Goal: Task Accomplishment & Management: Manage account settings

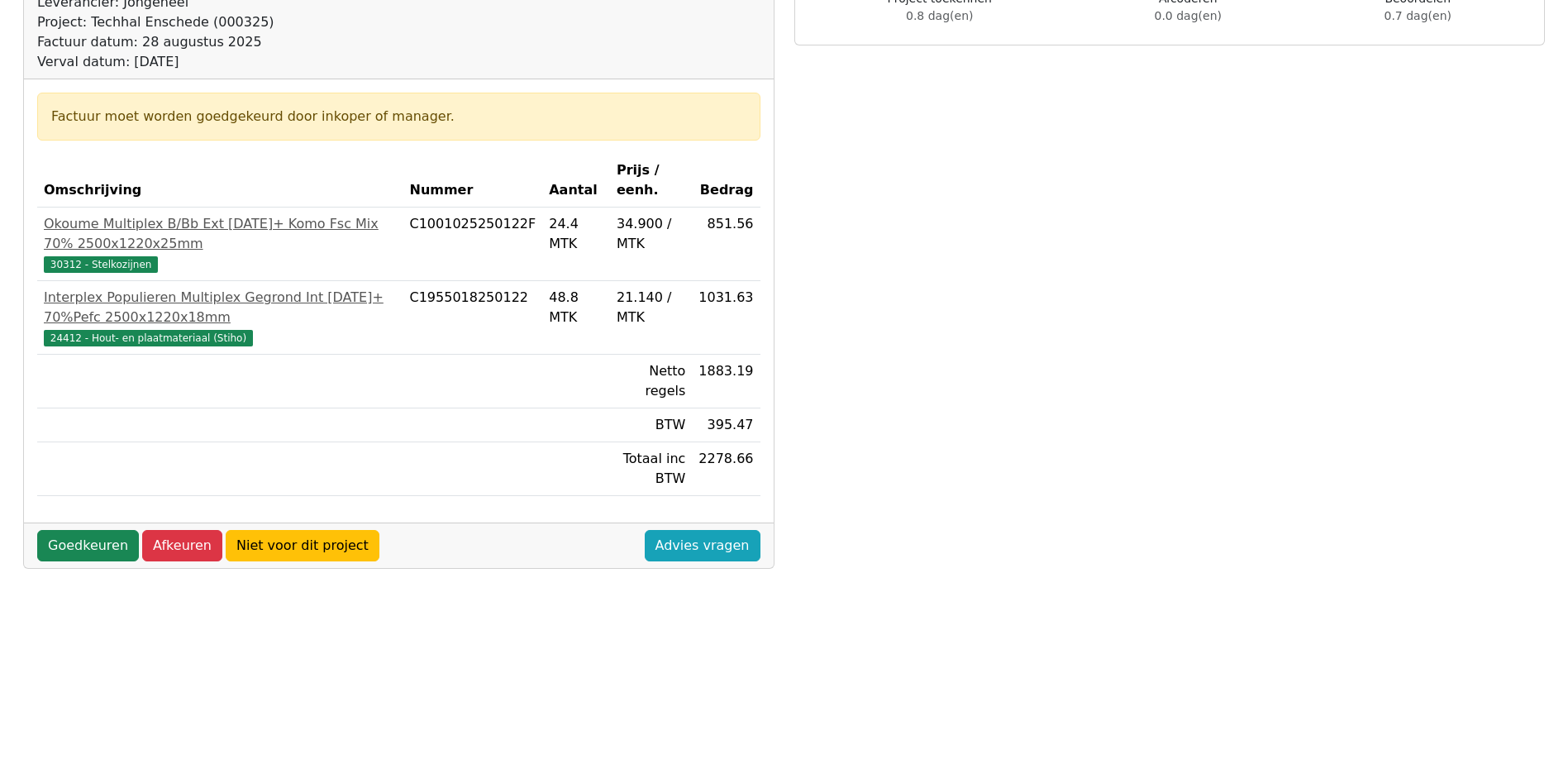
scroll to position [248, 0]
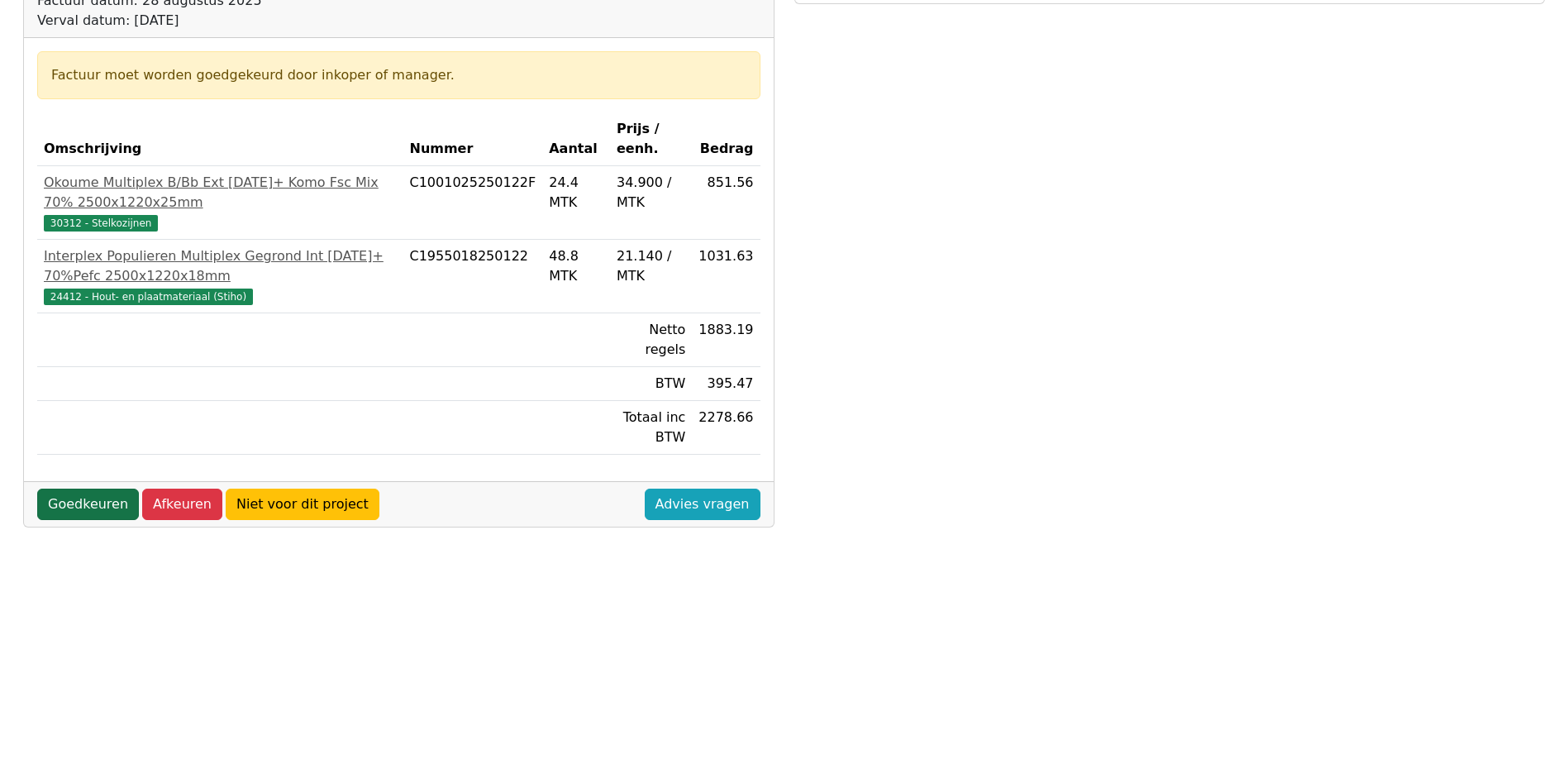
click at [66, 489] on link "Goedkeuren" at bounding box center [88, 504] width 101 height 32
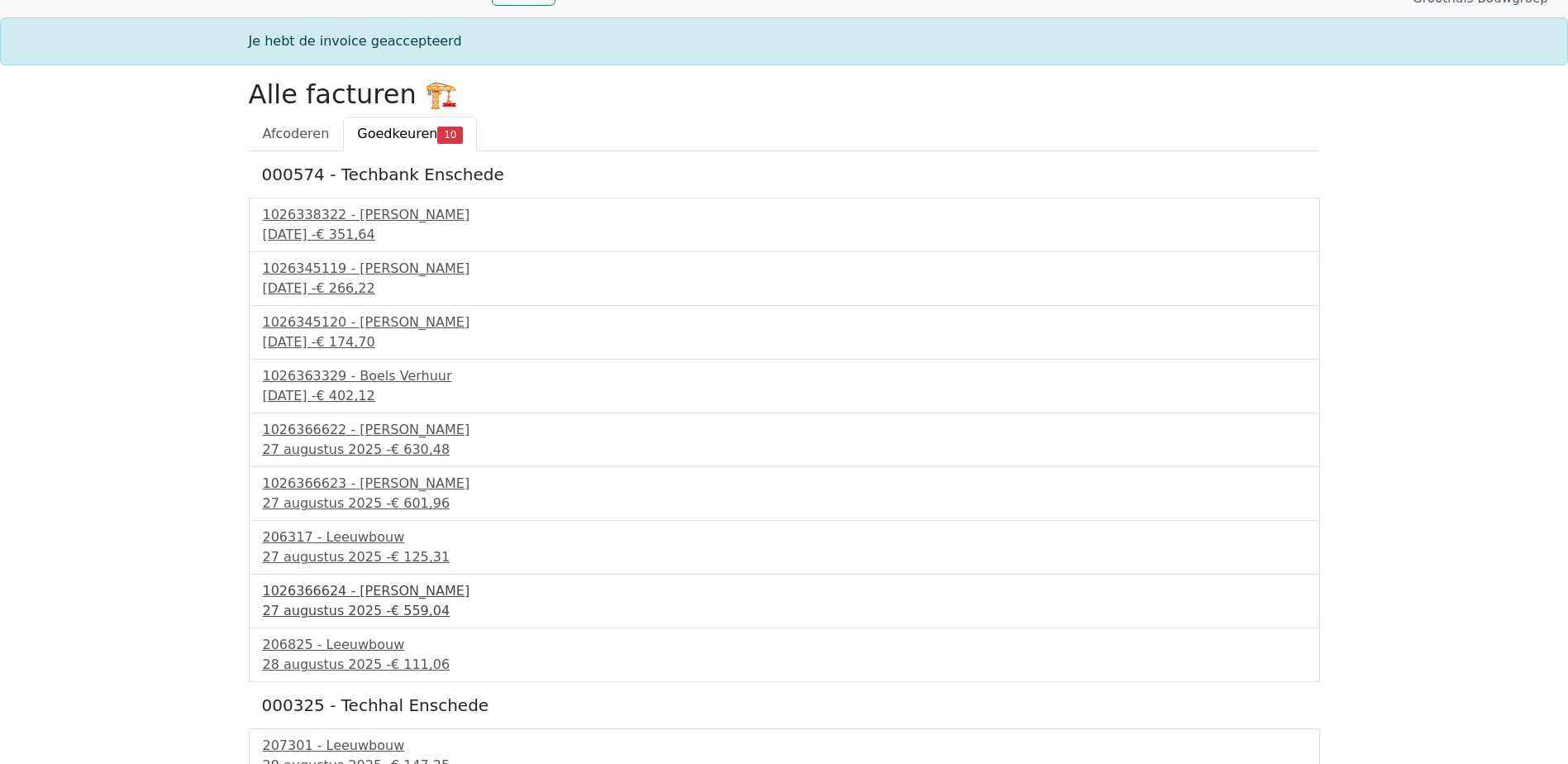
scroll to position [55, 0]
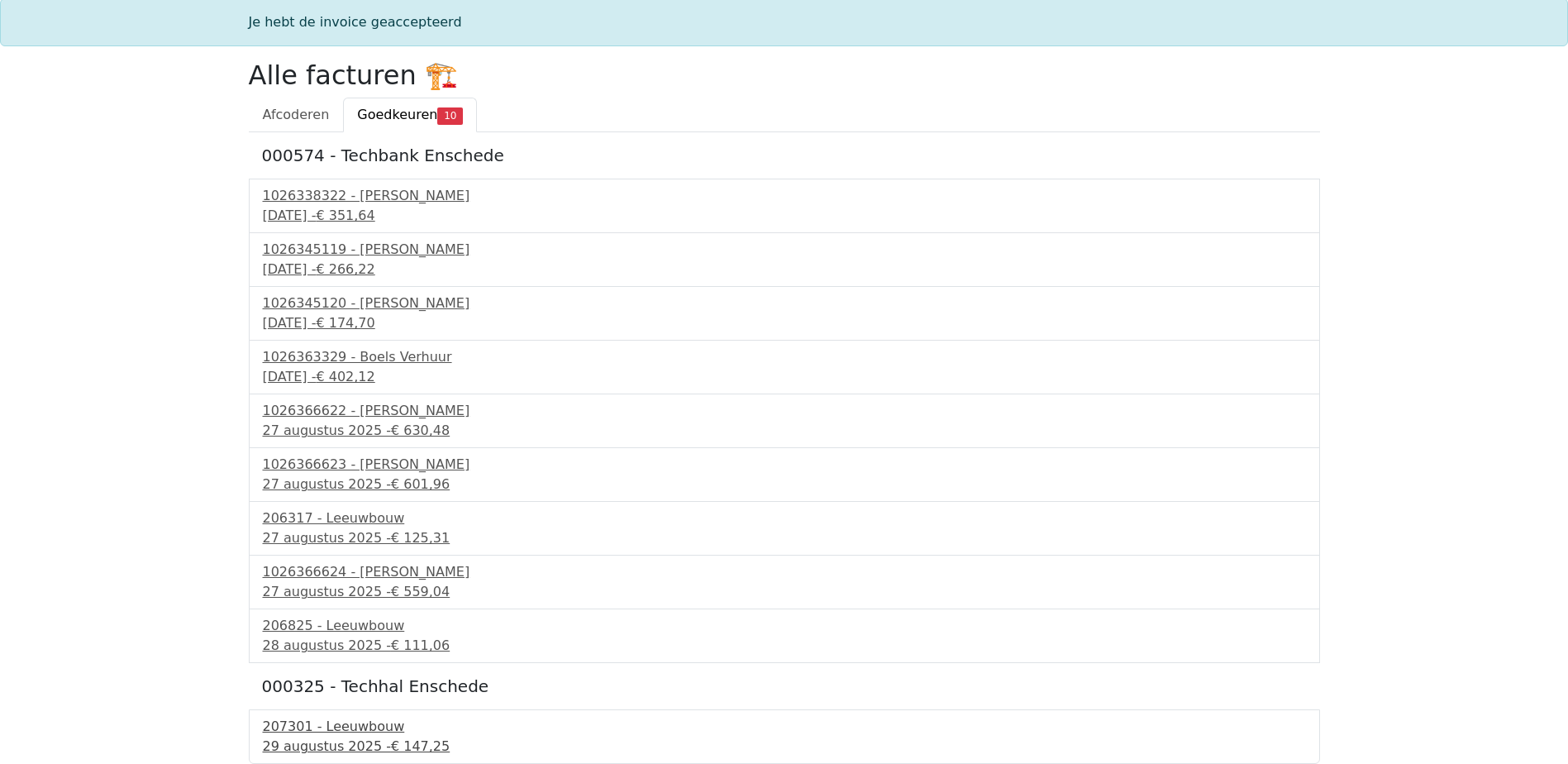
click at [394, 741] on span "€ 147,25" at bounding box center [420, 746] width 59 height 16
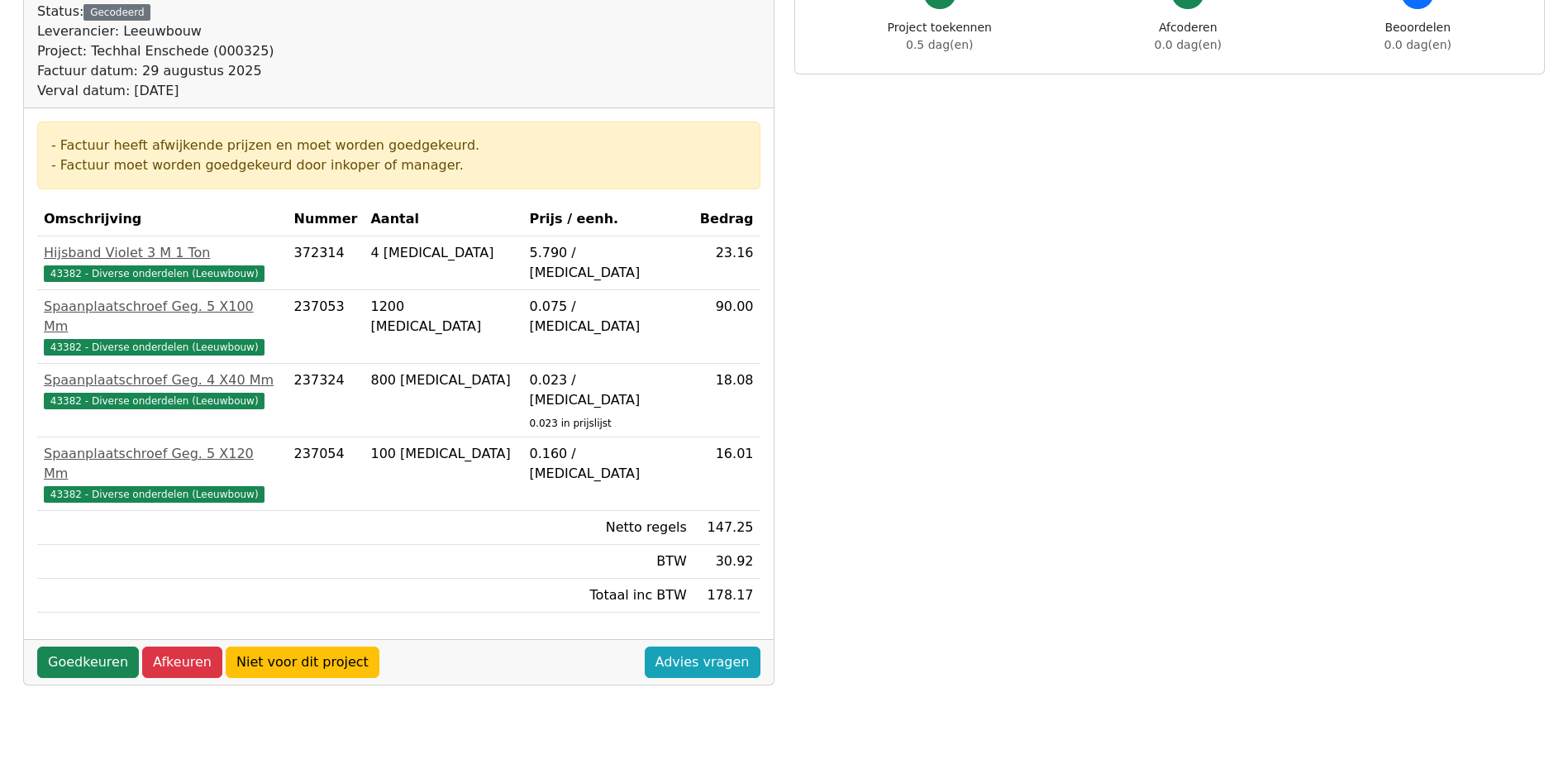
scroll to position [248, 0]
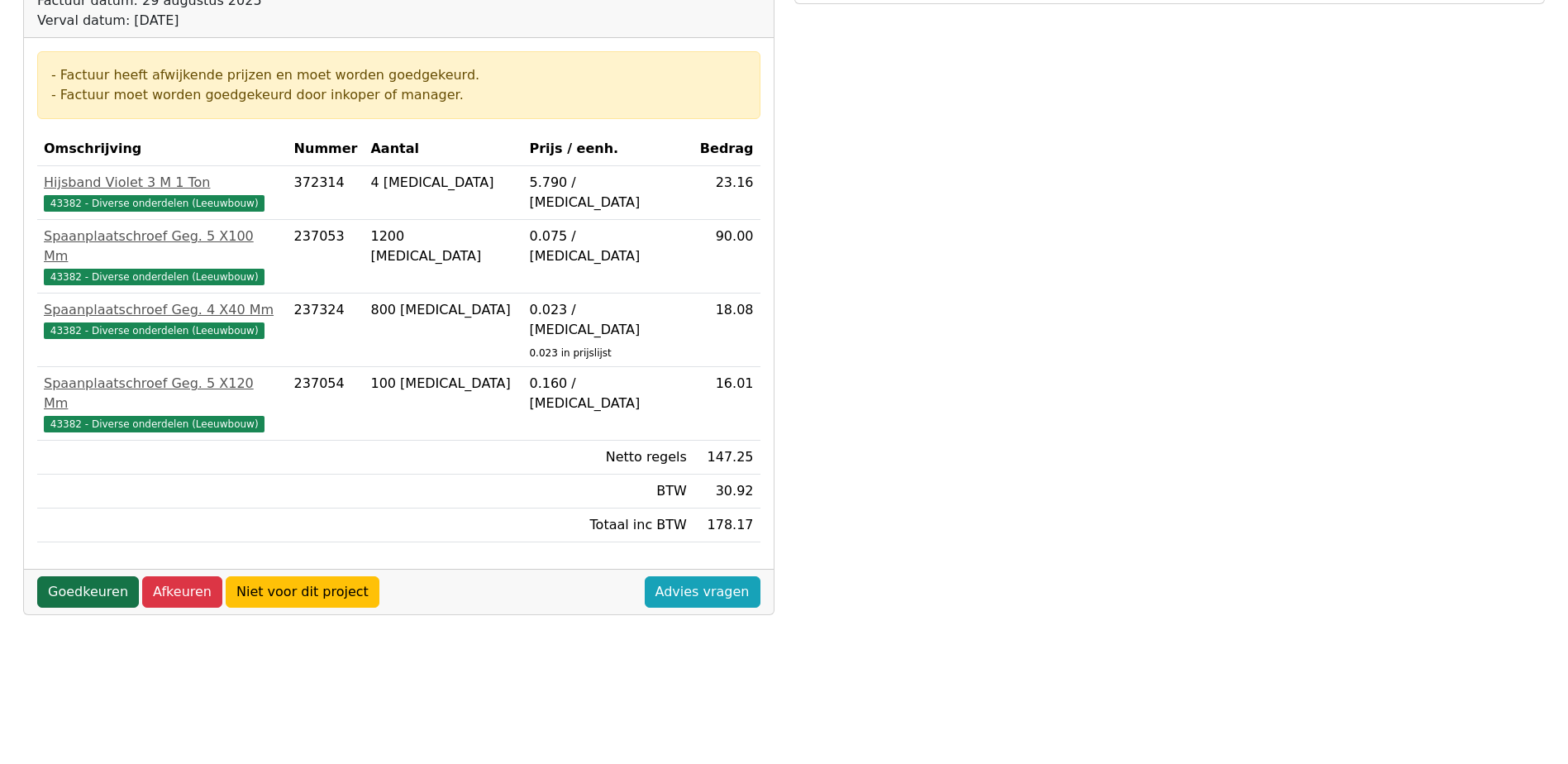
click at [82, 576] on link "Goedkeuren" at bounding box center [88, 592] width 101 height 32
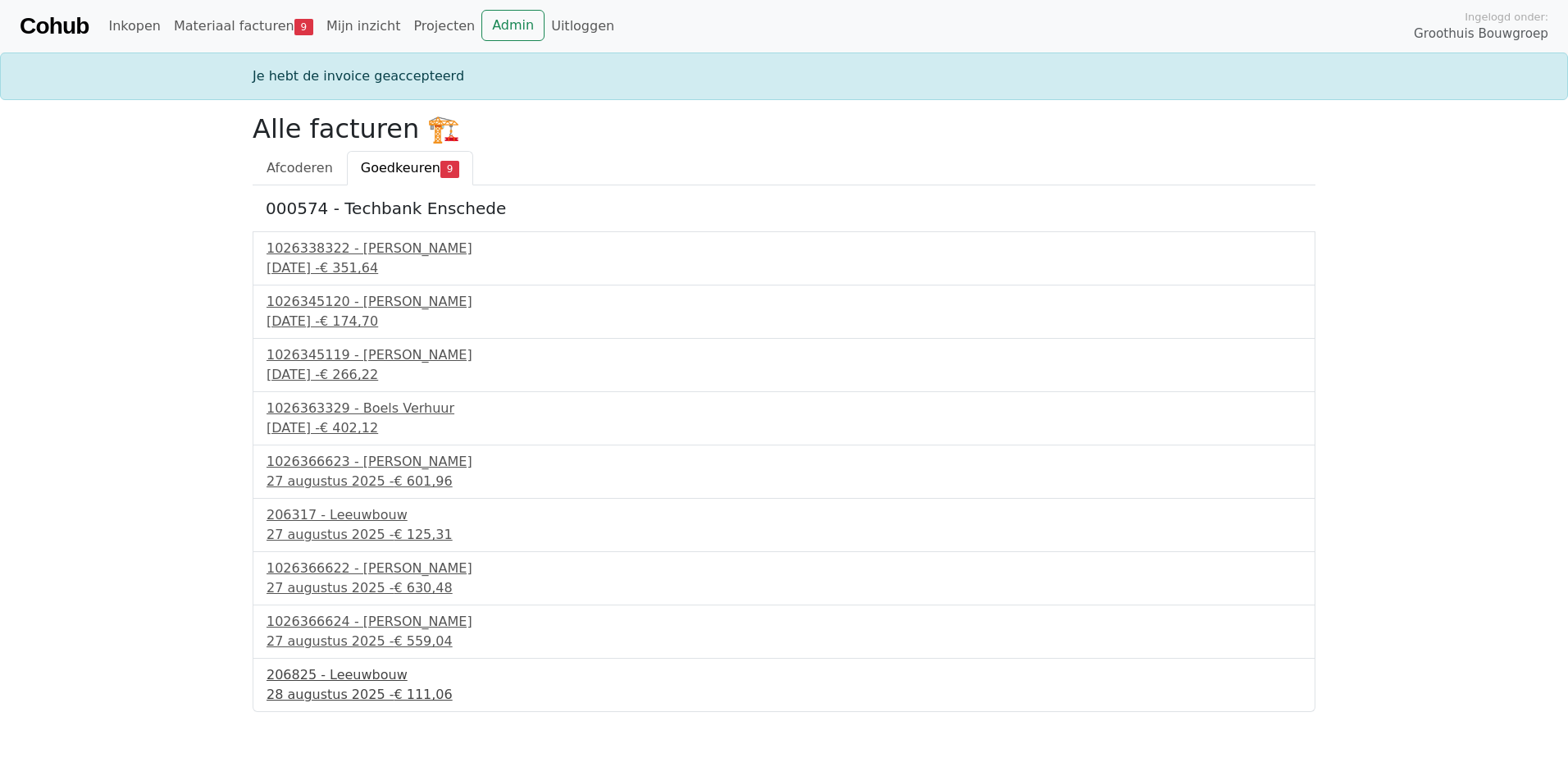
click at [361, 685] on div "28 augustus 2025 - € 111,06" at bounding box center [784, 695] width 1035 height 20
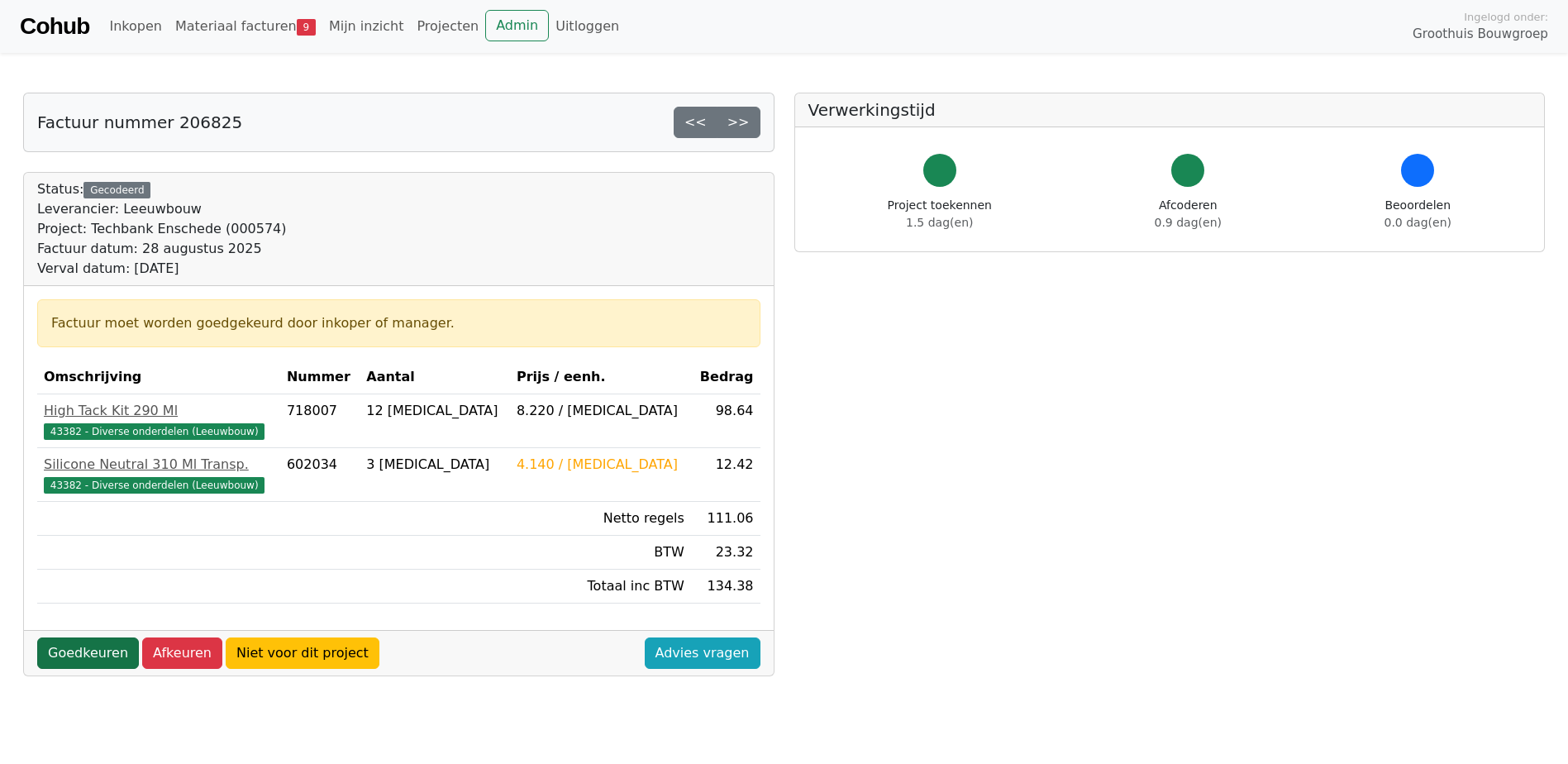
click at [84, 652] on link "Goedkeuren" at bounding box center [88, 653] width 101 height 32
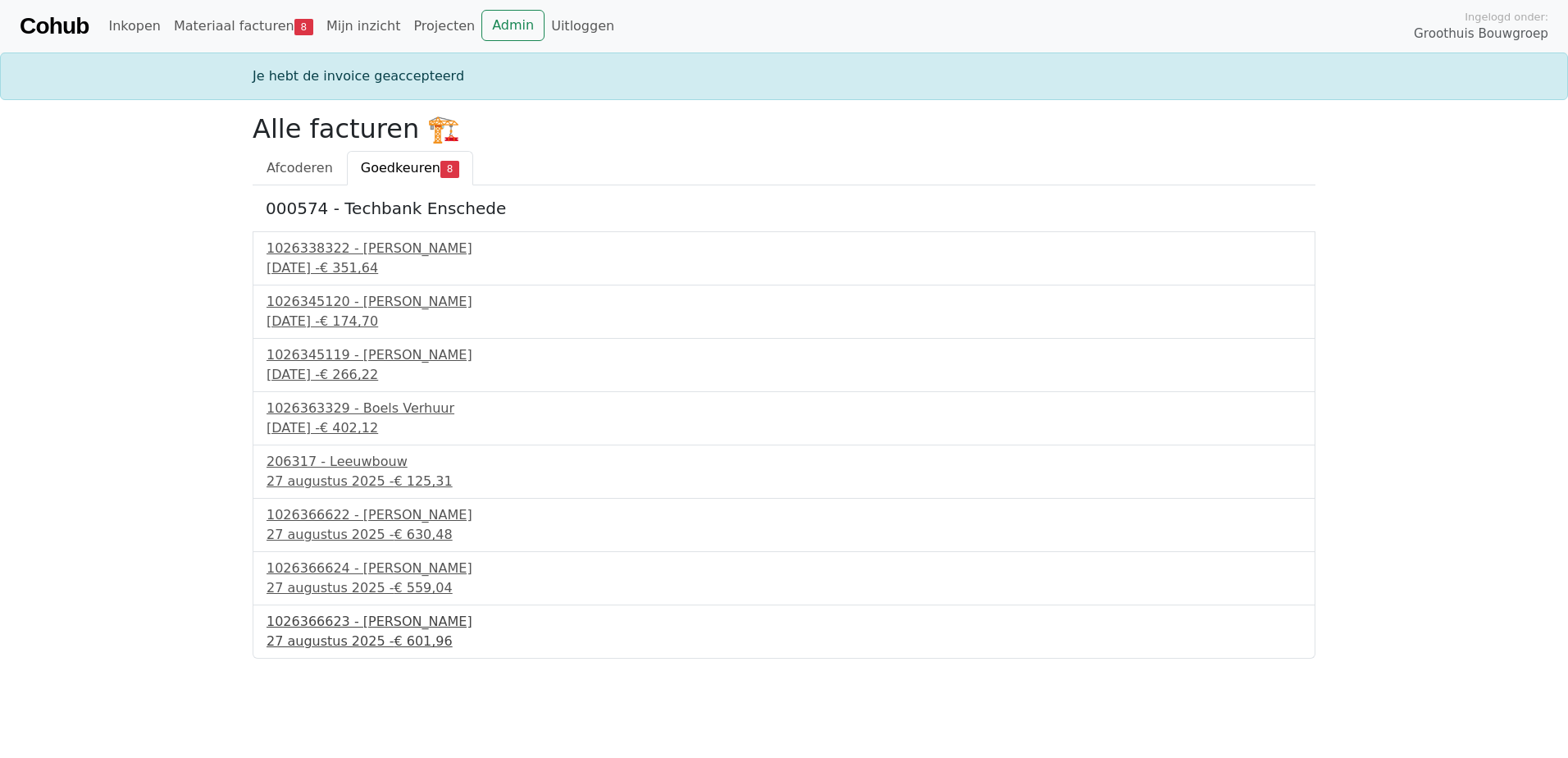
click at [296, 623] on div "1026366623 - Boels Verhuur" at bounding box center [784, 622] width 1035 height 20
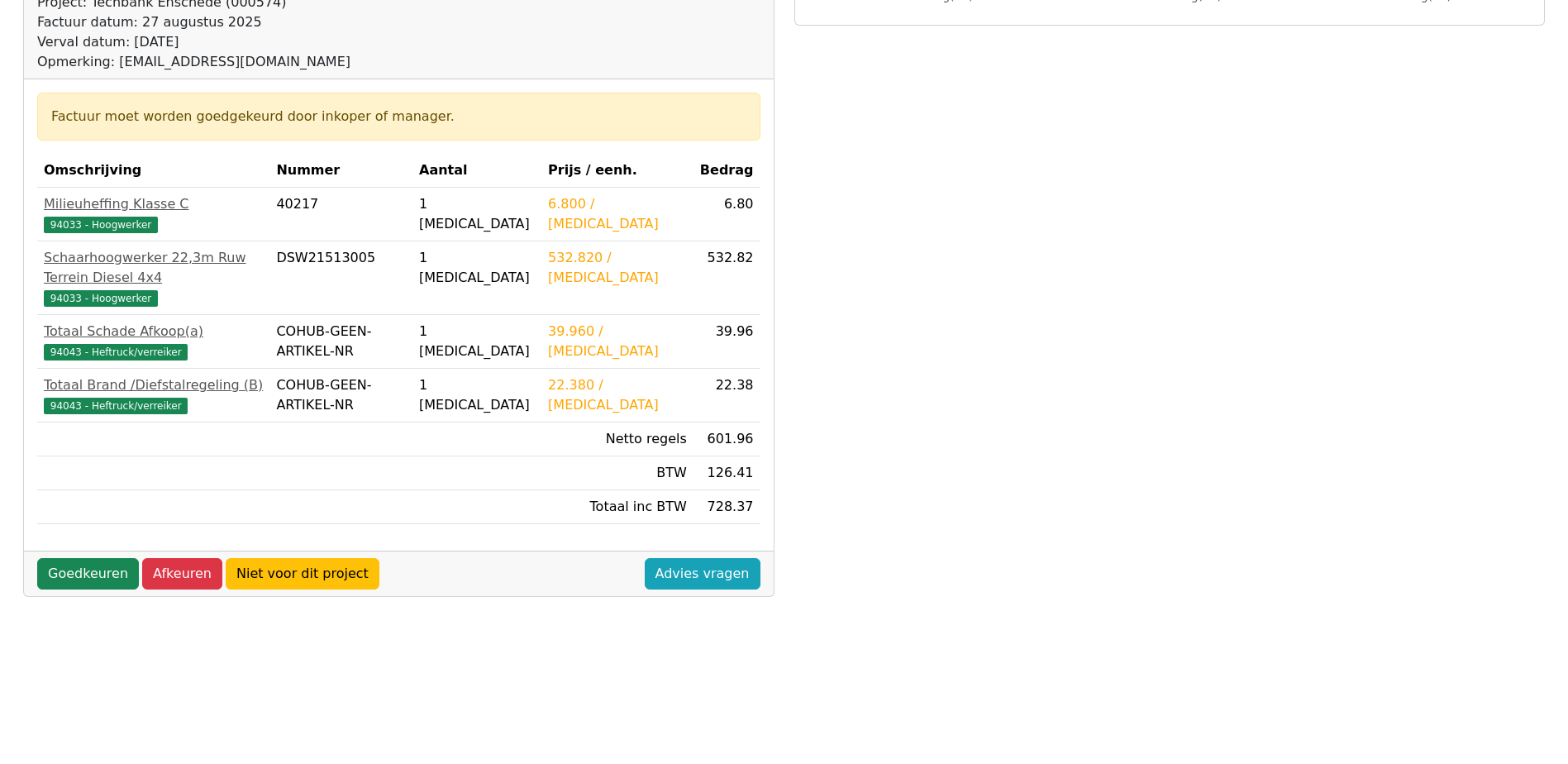
scroll to position [248, 0]
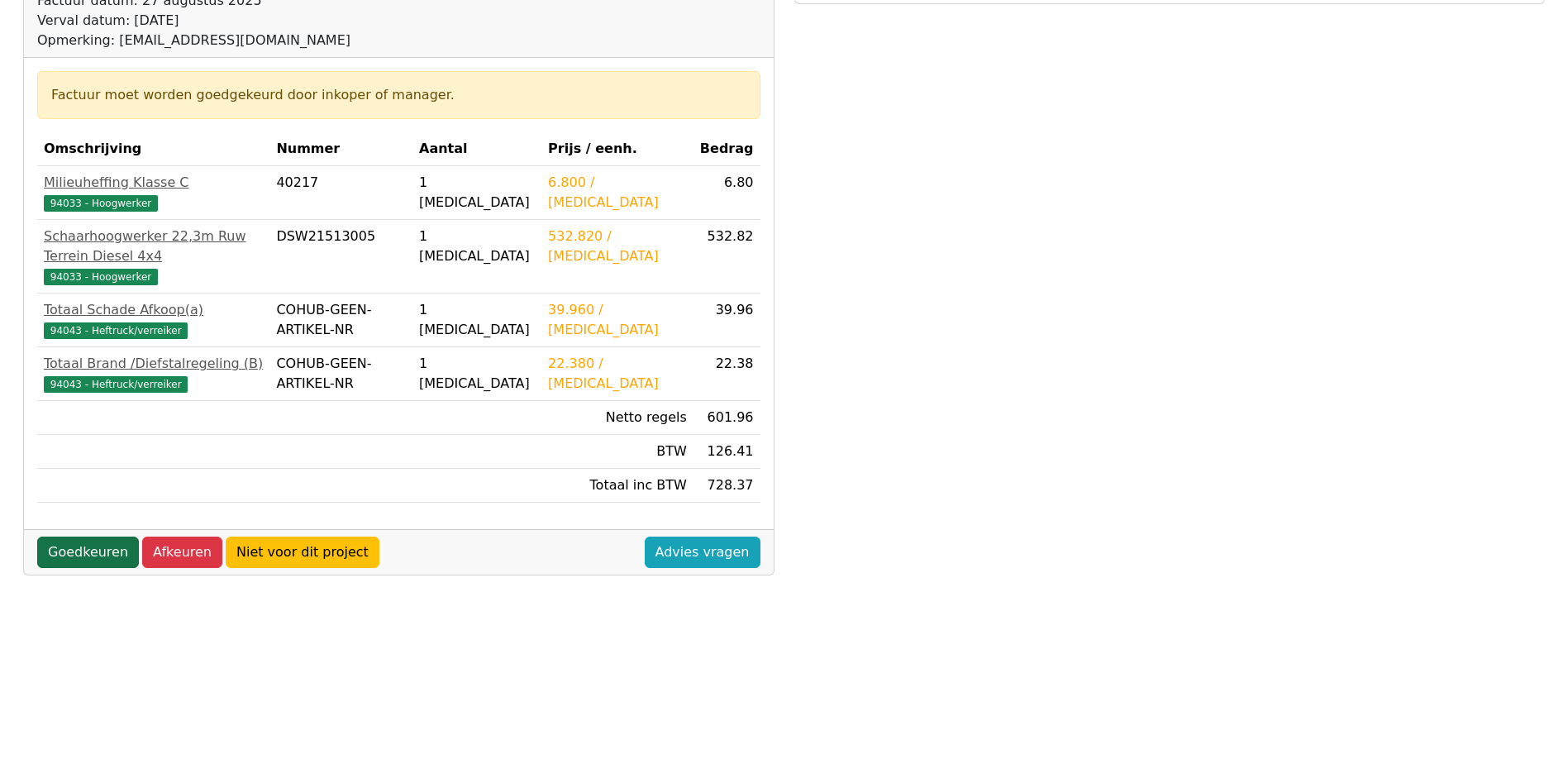
click at [63, 537] on link "Goedkeuren" at bounding box center [88, 553] width 101 height 32
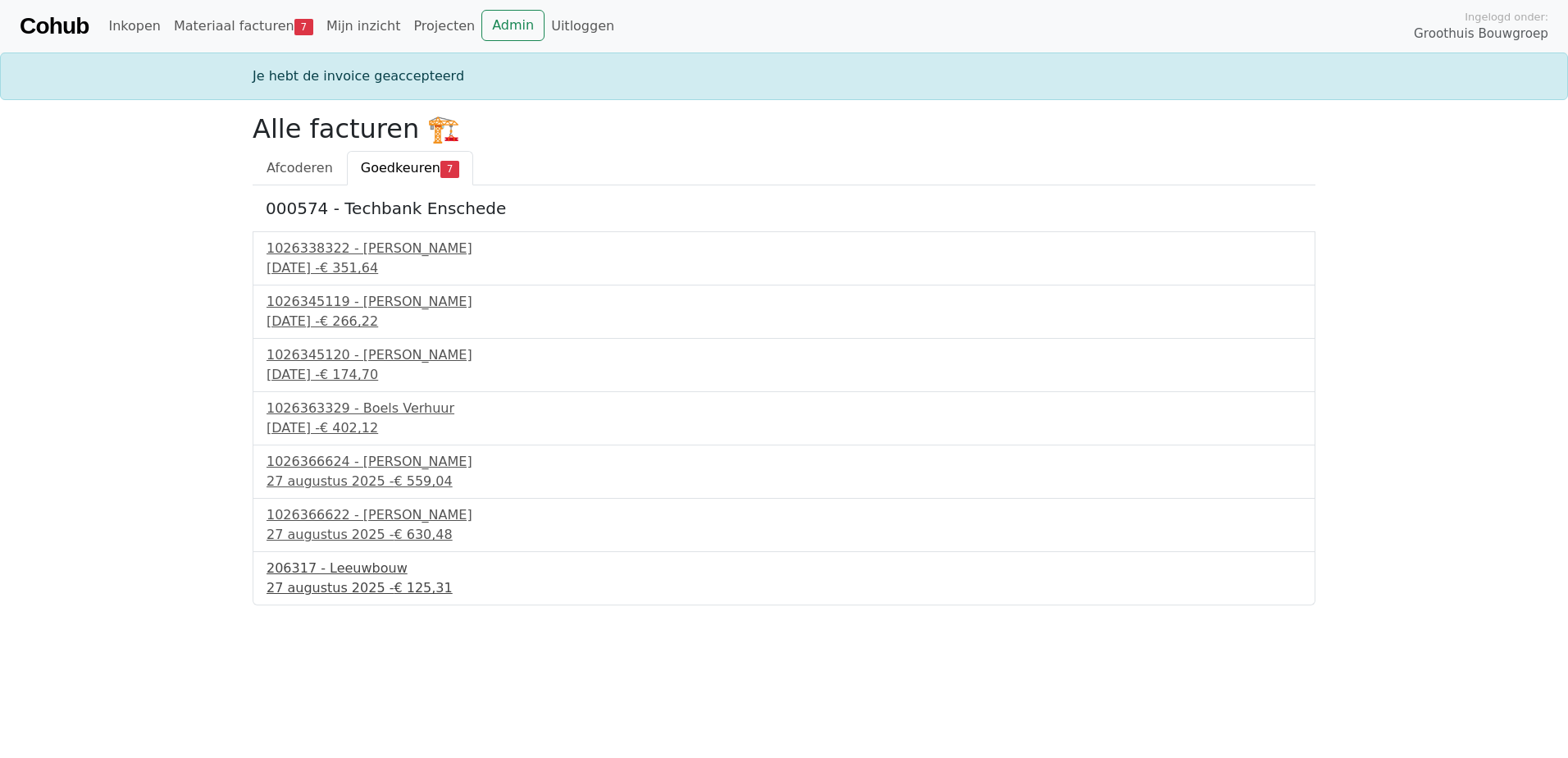
click at [359, 571] on div "206317 - Leeuwbouw" at bounding box center [784, 569] width 1035 height 20
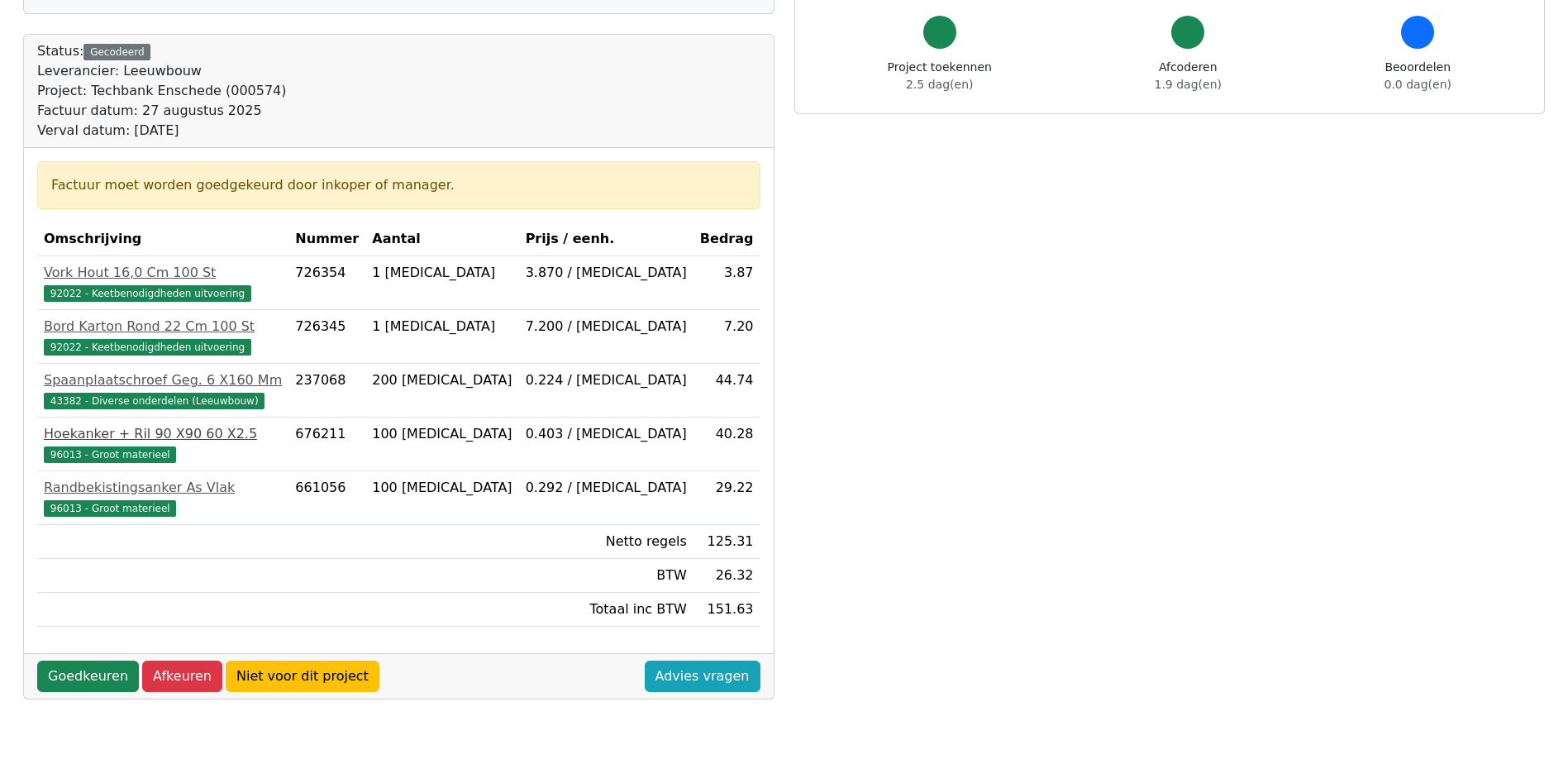
scroll to position [166, 0]
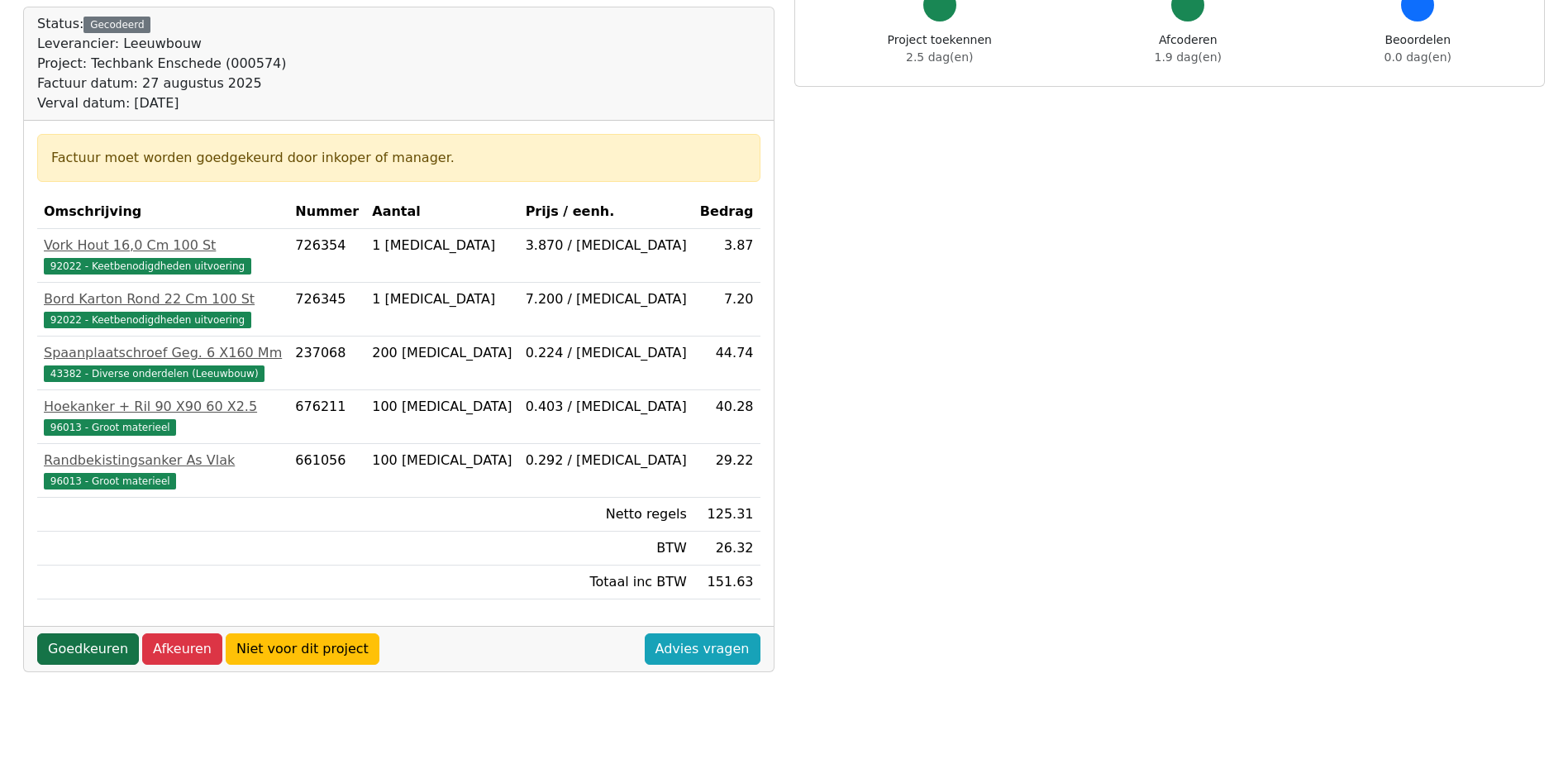
click at [106, 647] on link "Goedkeuren" at bounding box center [88, 649] width 101 height 32
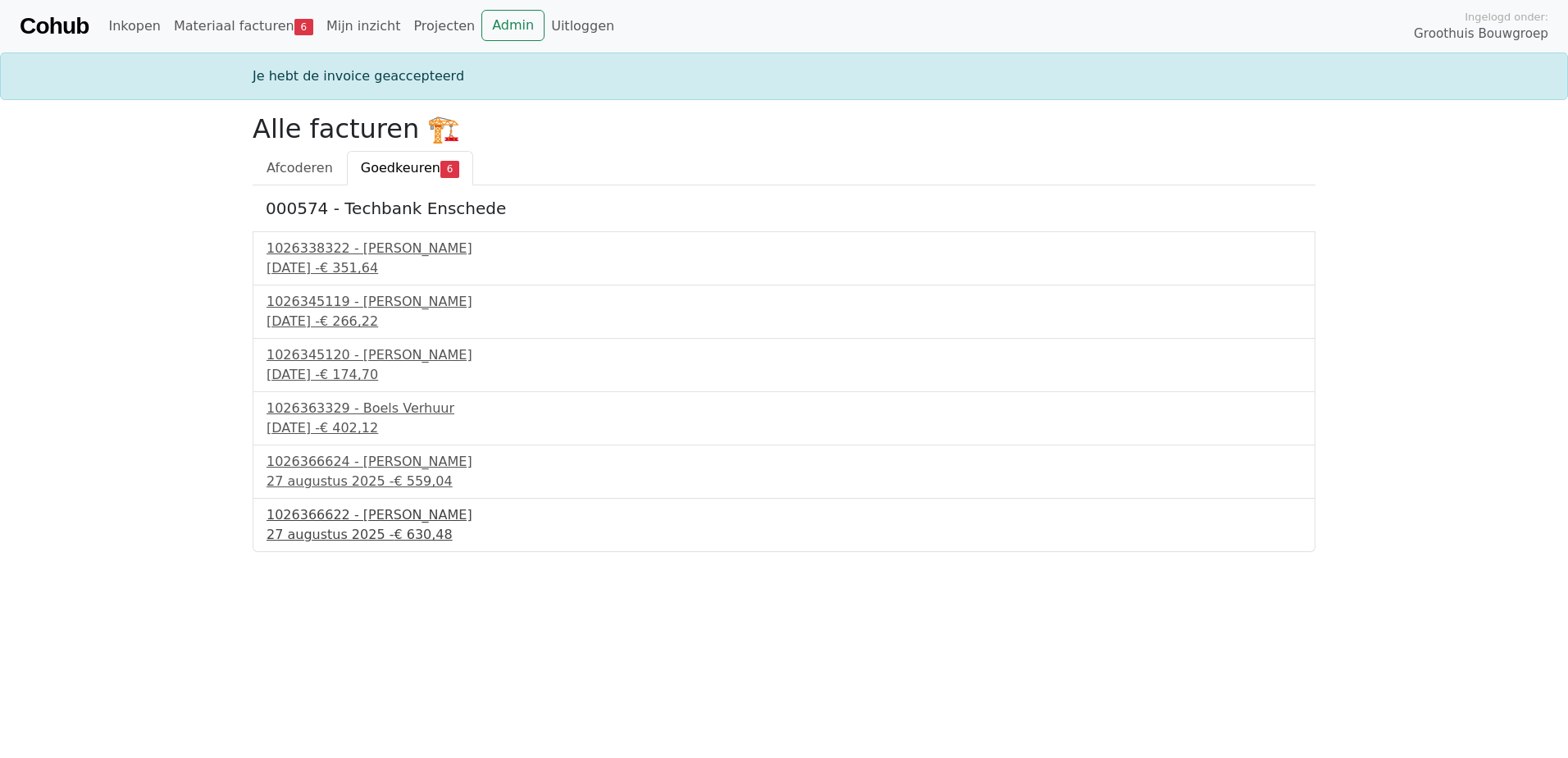
click at [394, 528] on span "€ 630,48" at bounding box center [423, 534] width 59 height 16
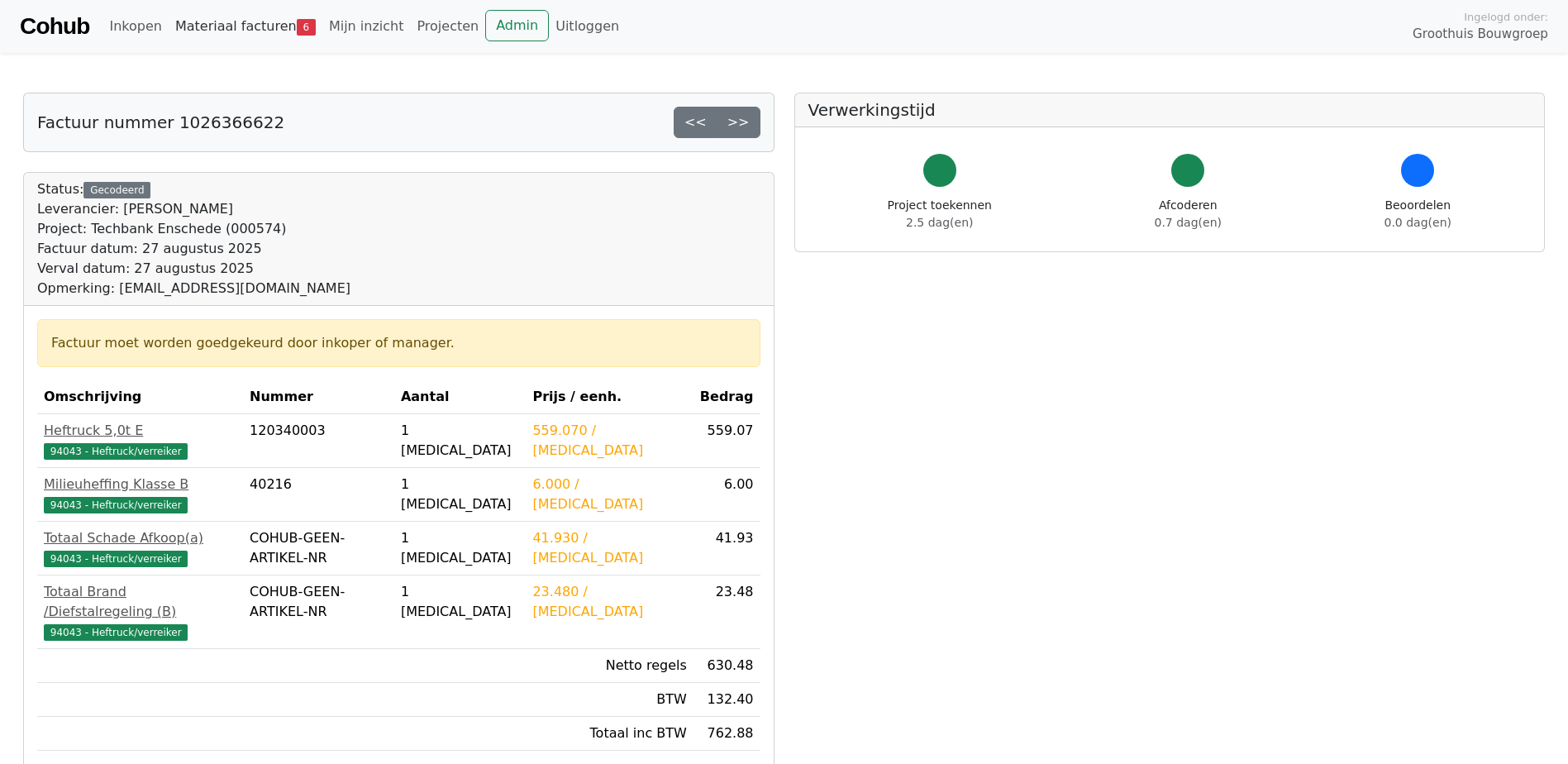
click at [224, 34] on link "Materiaal facturen 6" at bounding box center [245, 27] width 154 height 33
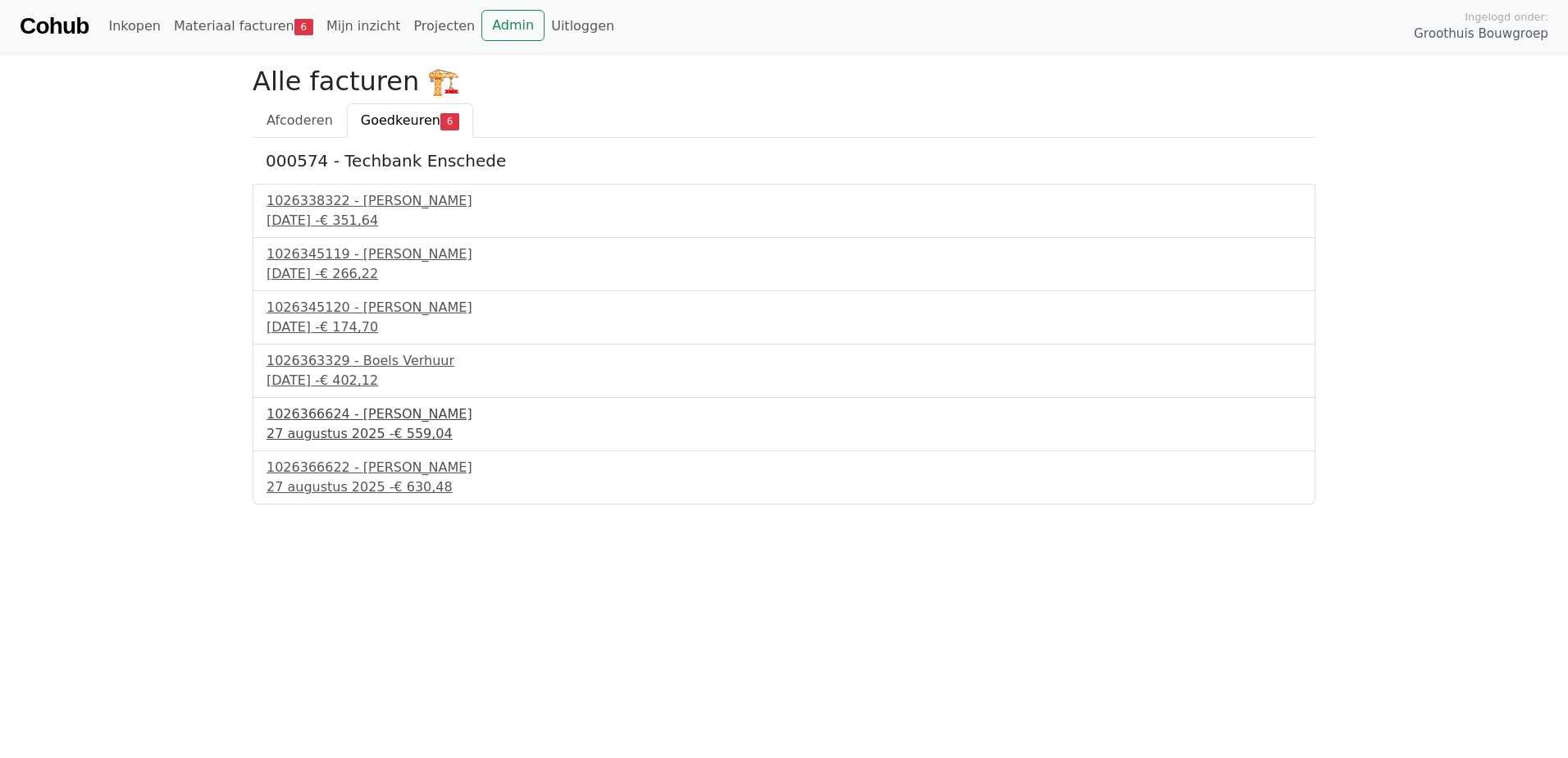
click at [360, 427] on div "27 augustus 2025 - € 559,04" at bounding box center [784, 434] width 1035 height 20
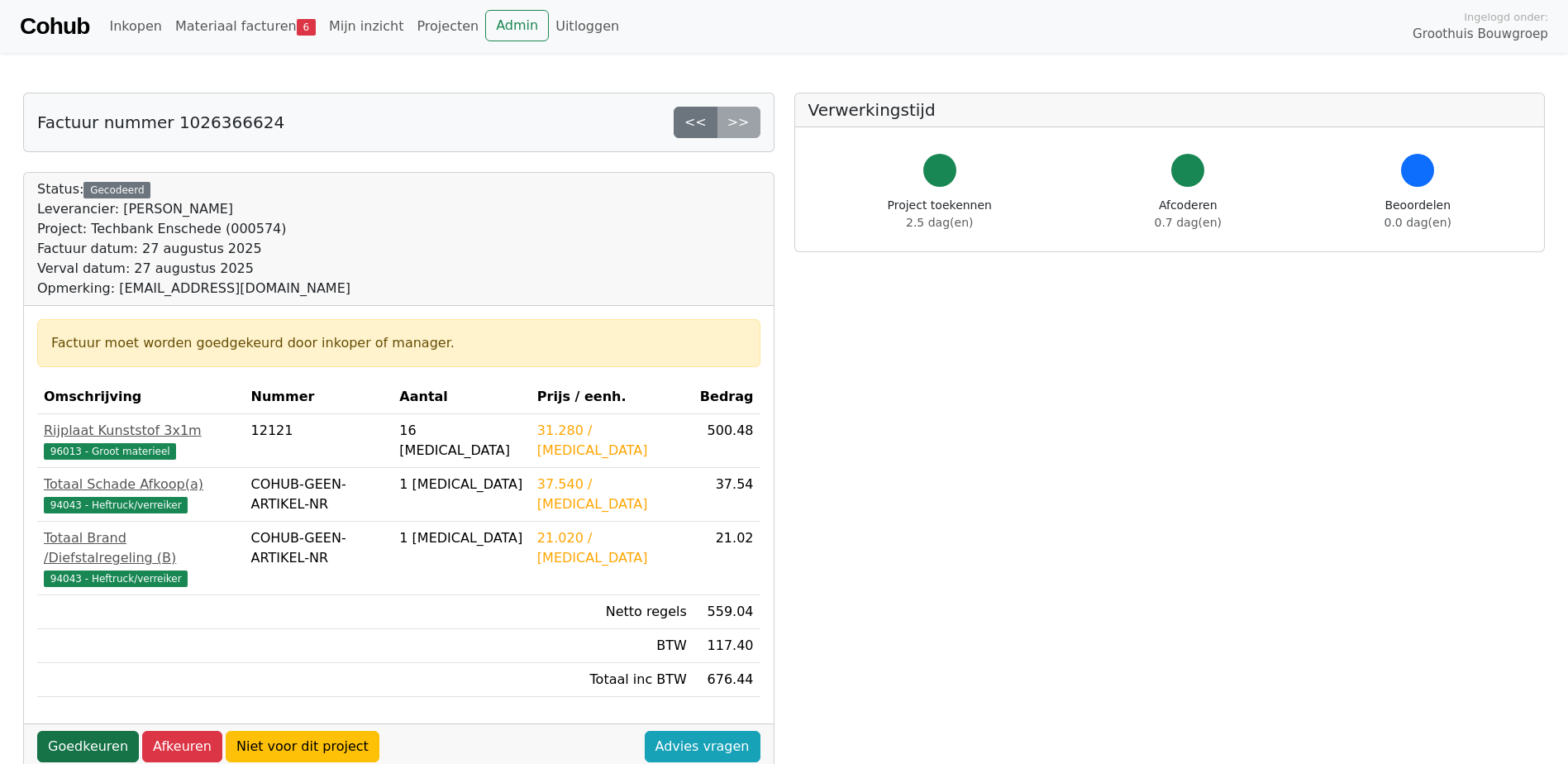
click at [81, 731] on link "Goedkeuren" at bounding box center [88, 747] width 101 height 32
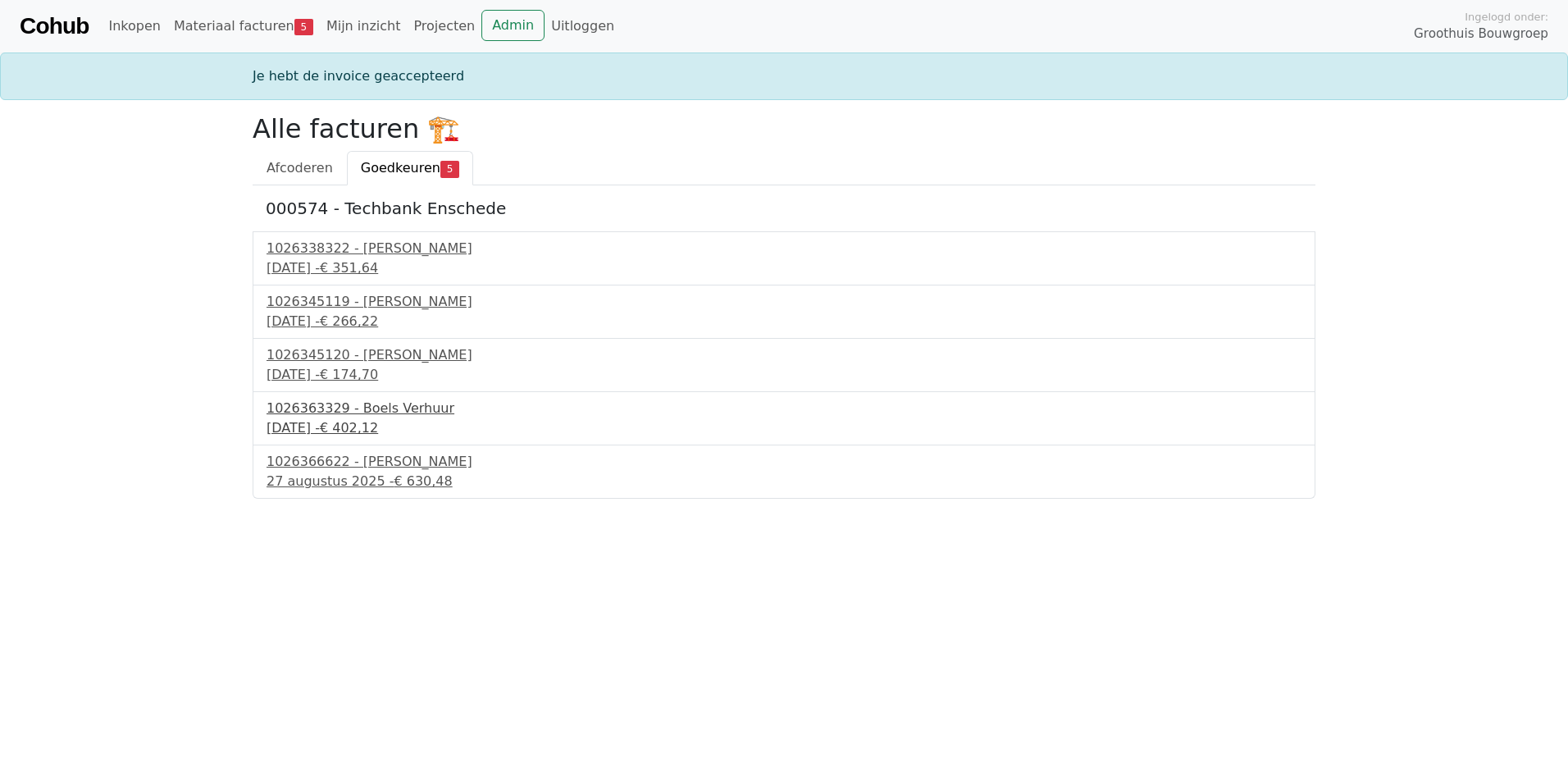
click at [357, 420] on div "[DATE] - € 402,12" at bounding box center [784, 429] width 1035 height 20
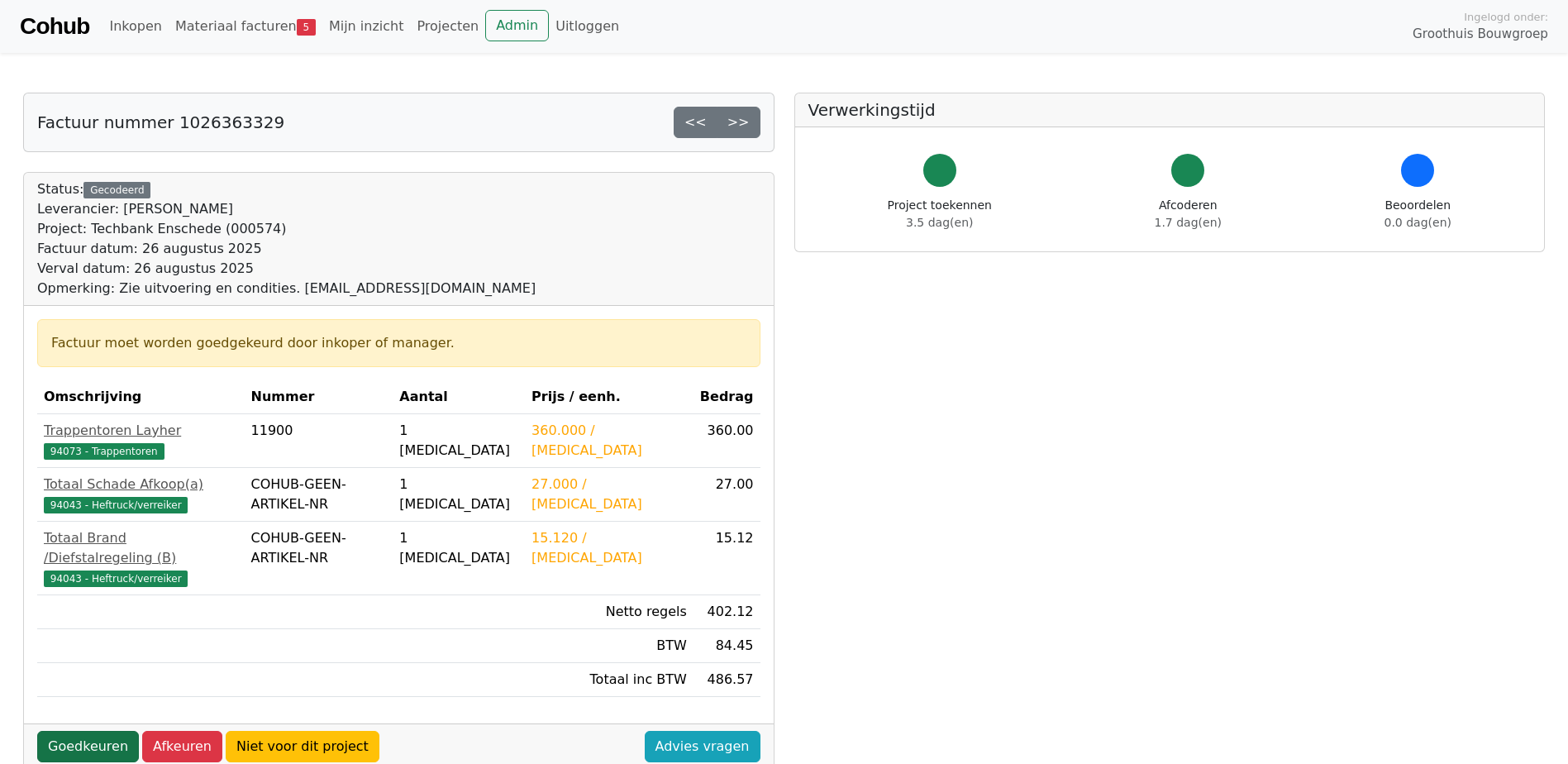
click at [92, 731] on link "Goedkeuren" at bounding box center [88, 747] width 101 height 32
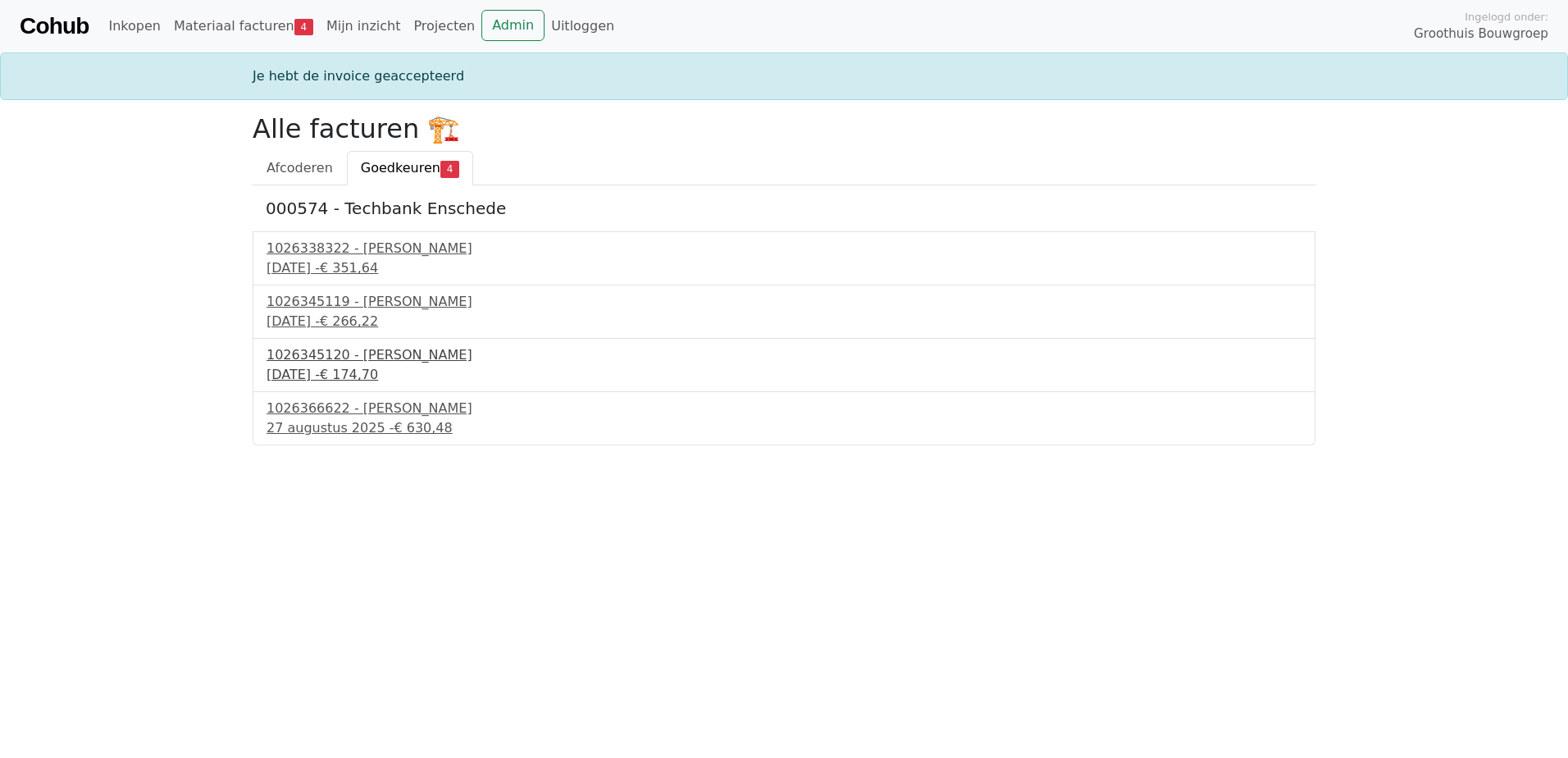
click at [393, 364] on div "1026345120 - [PERSON_NAME]" at bounding box center [784, 355] width 1035 height 20
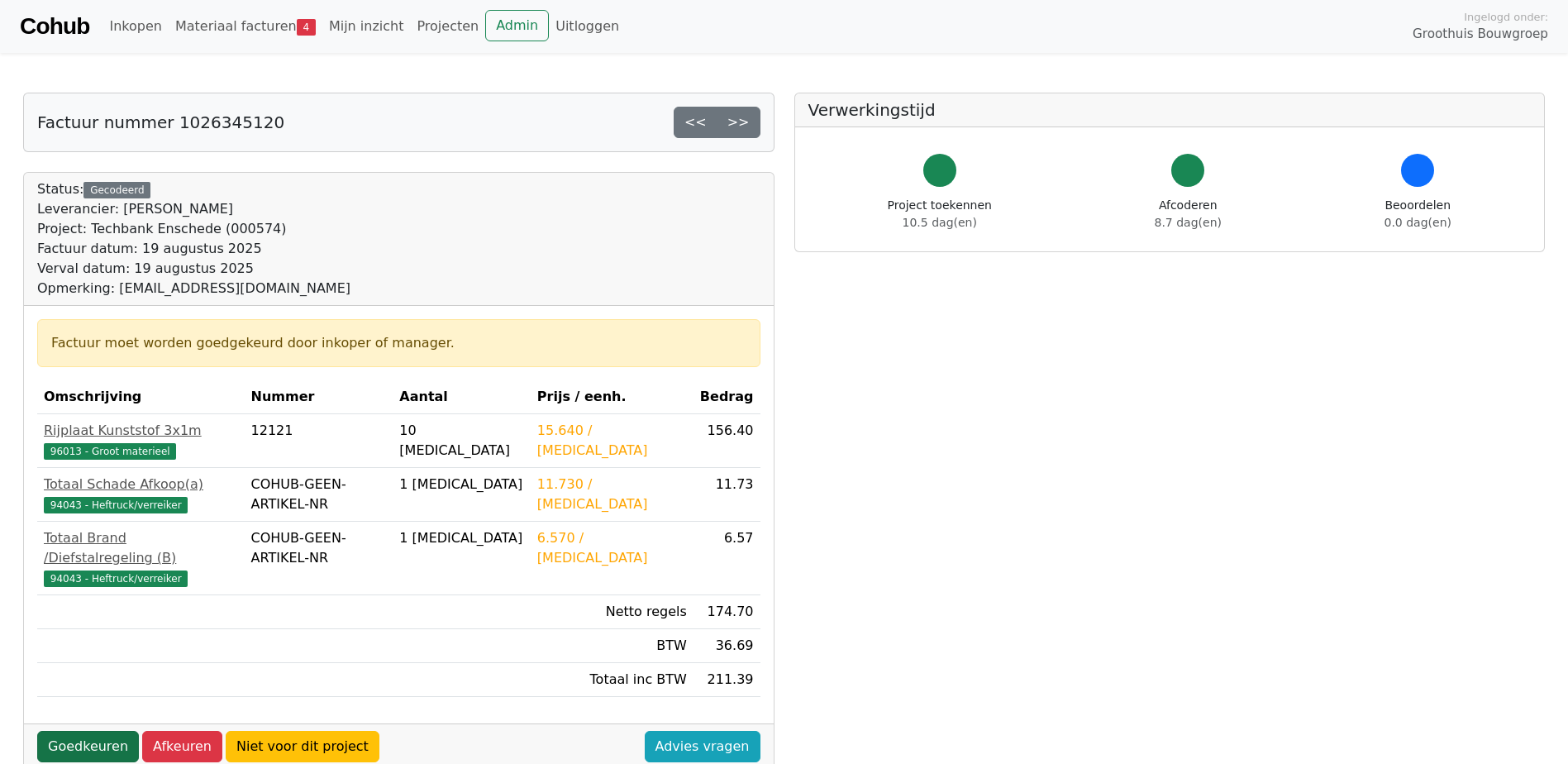
click at [83, 731] on link "Goedkeuren" at bounding box center [88, 747] width 101 height 32
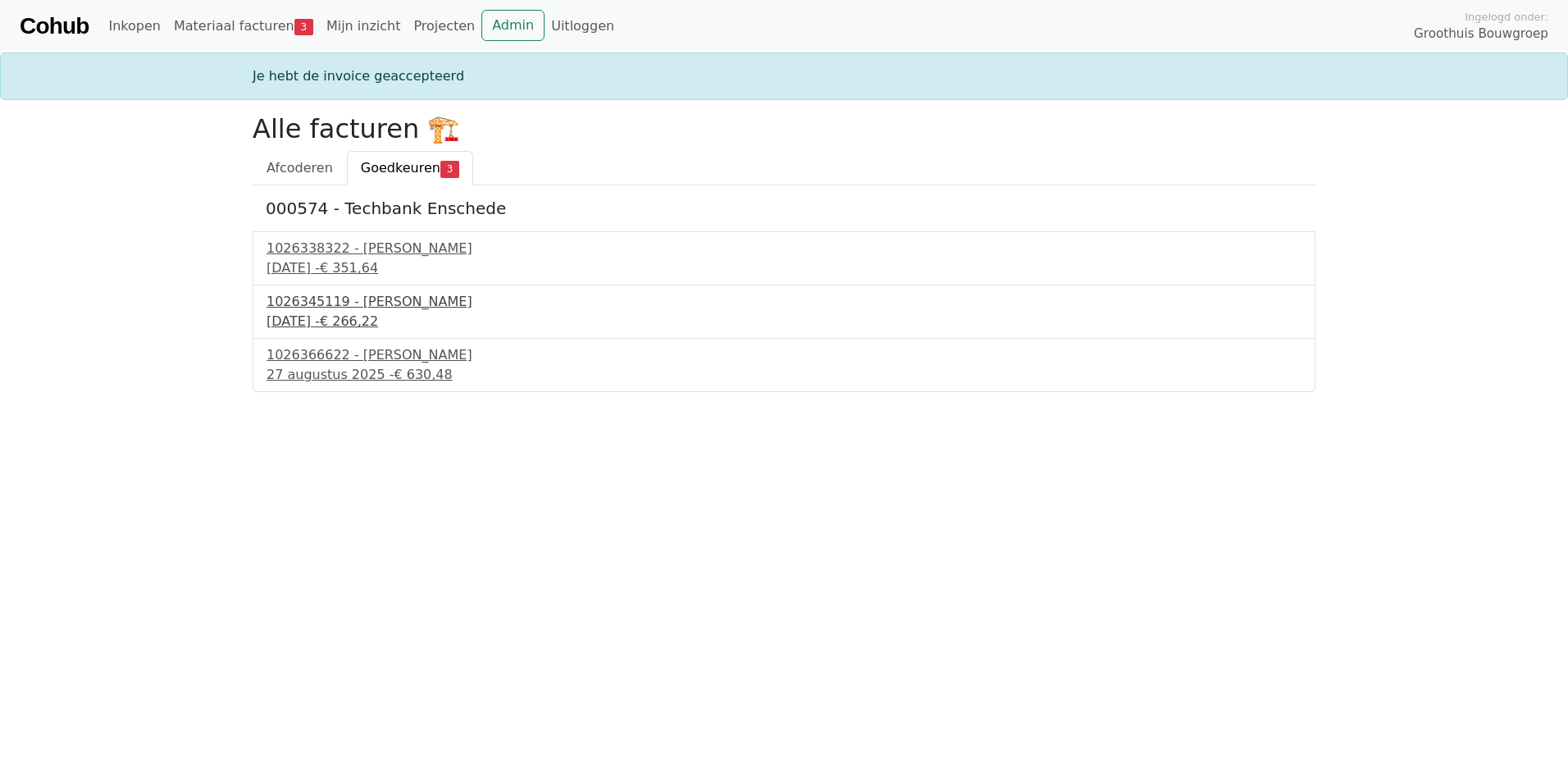
click at [389, 311] on div "19 augustus 2025 - € 266,22" at bounding box center [784, 321] width 1035 height 20
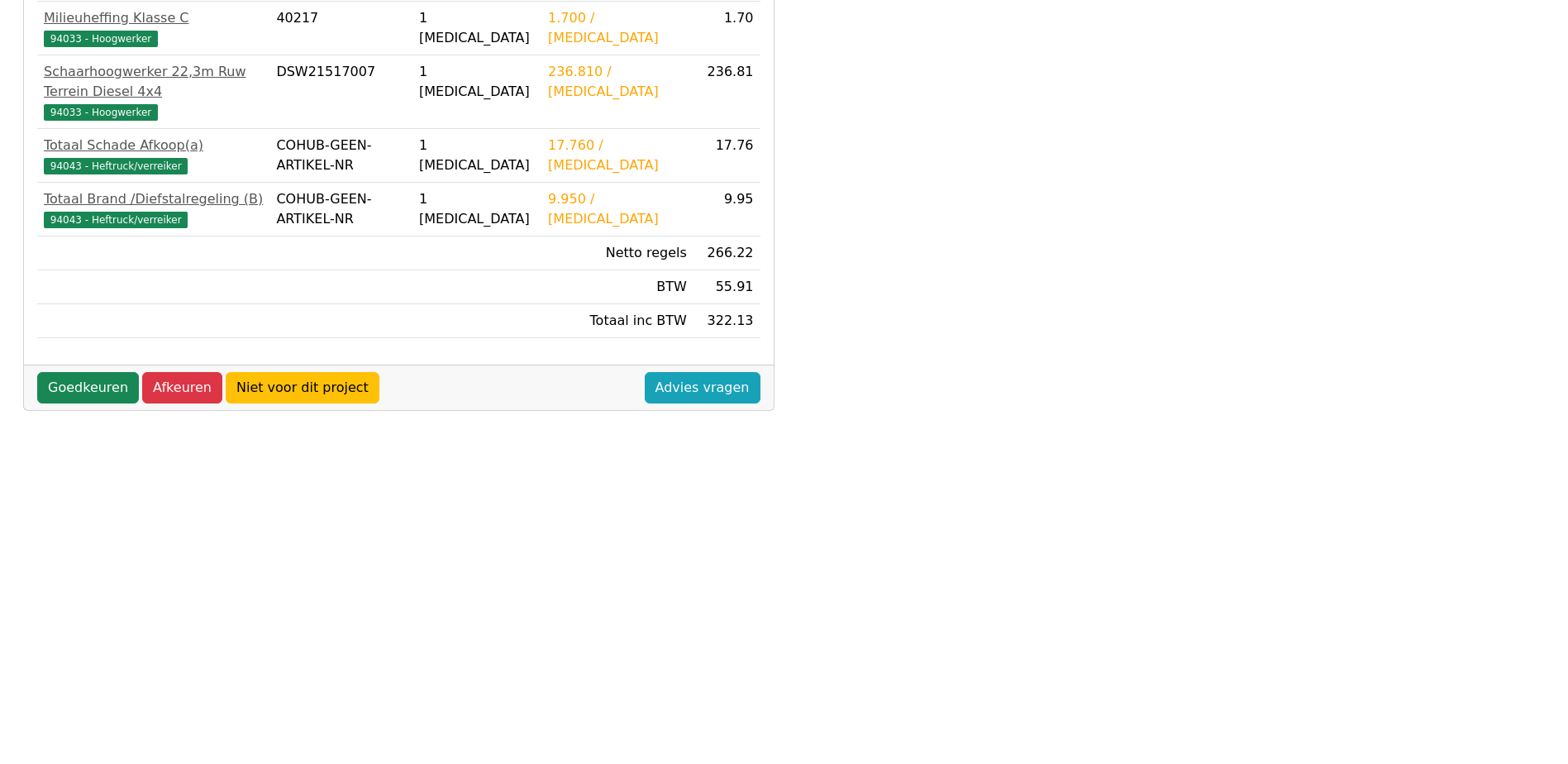
scroll to position [414, 0]
click at [94, 371] on link "Goedkeuren" at bounding box center [88, 387] width 101 height 32
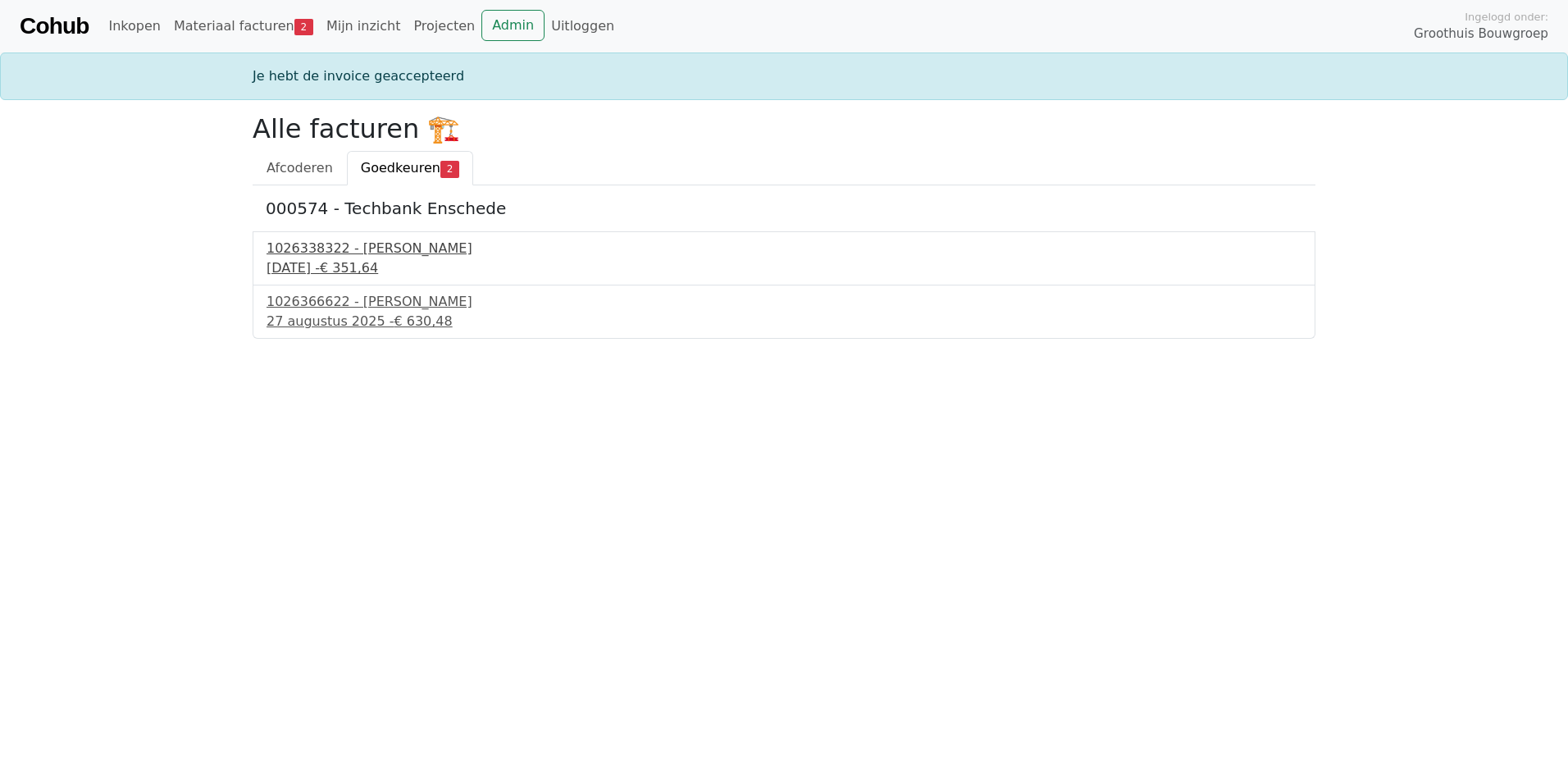
click at [366, 268] on div "[DATE] - € 351,64" at bounding box center [784, 268] width 1035 height 20
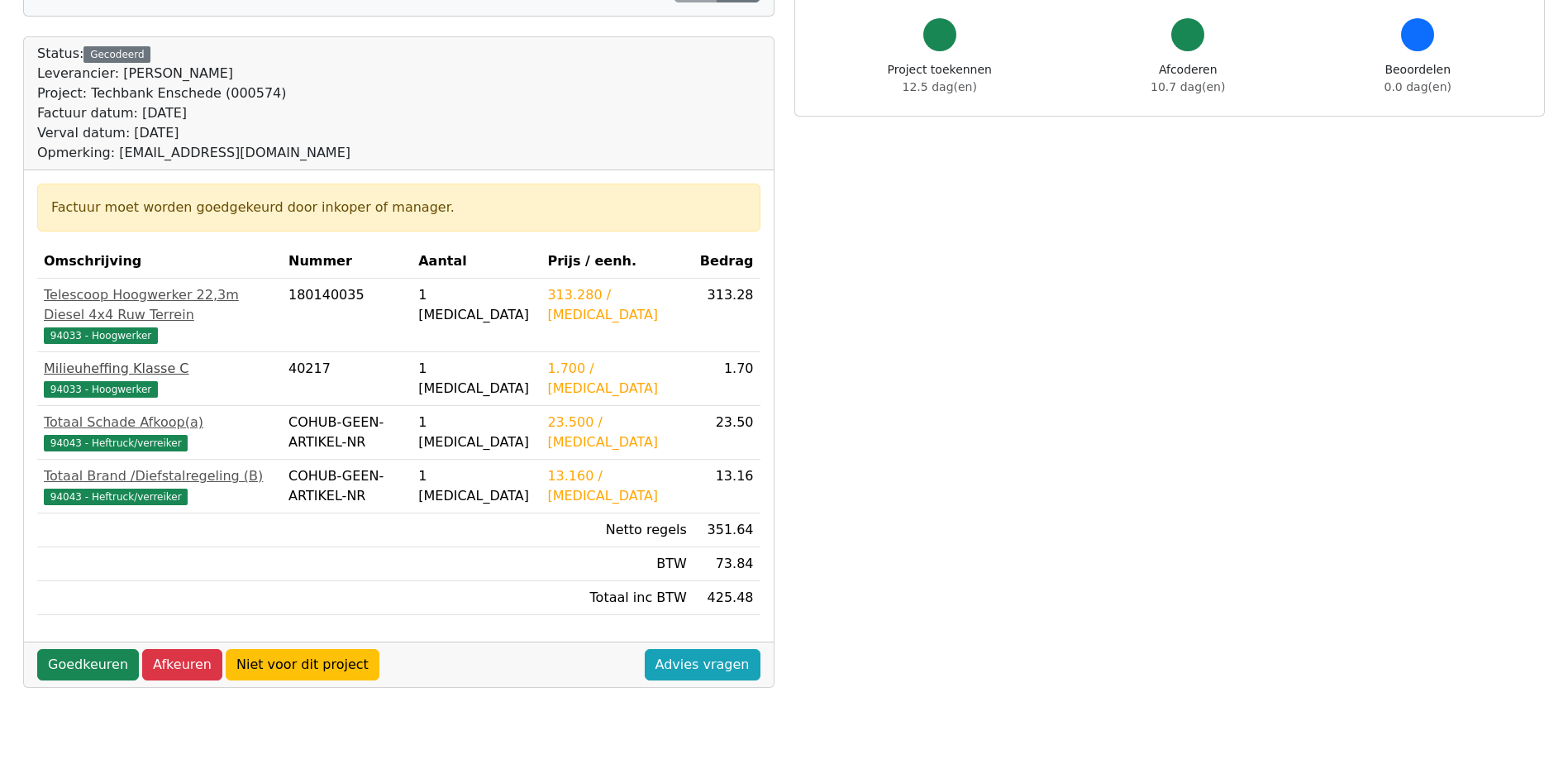
scroll to position [248, 0]
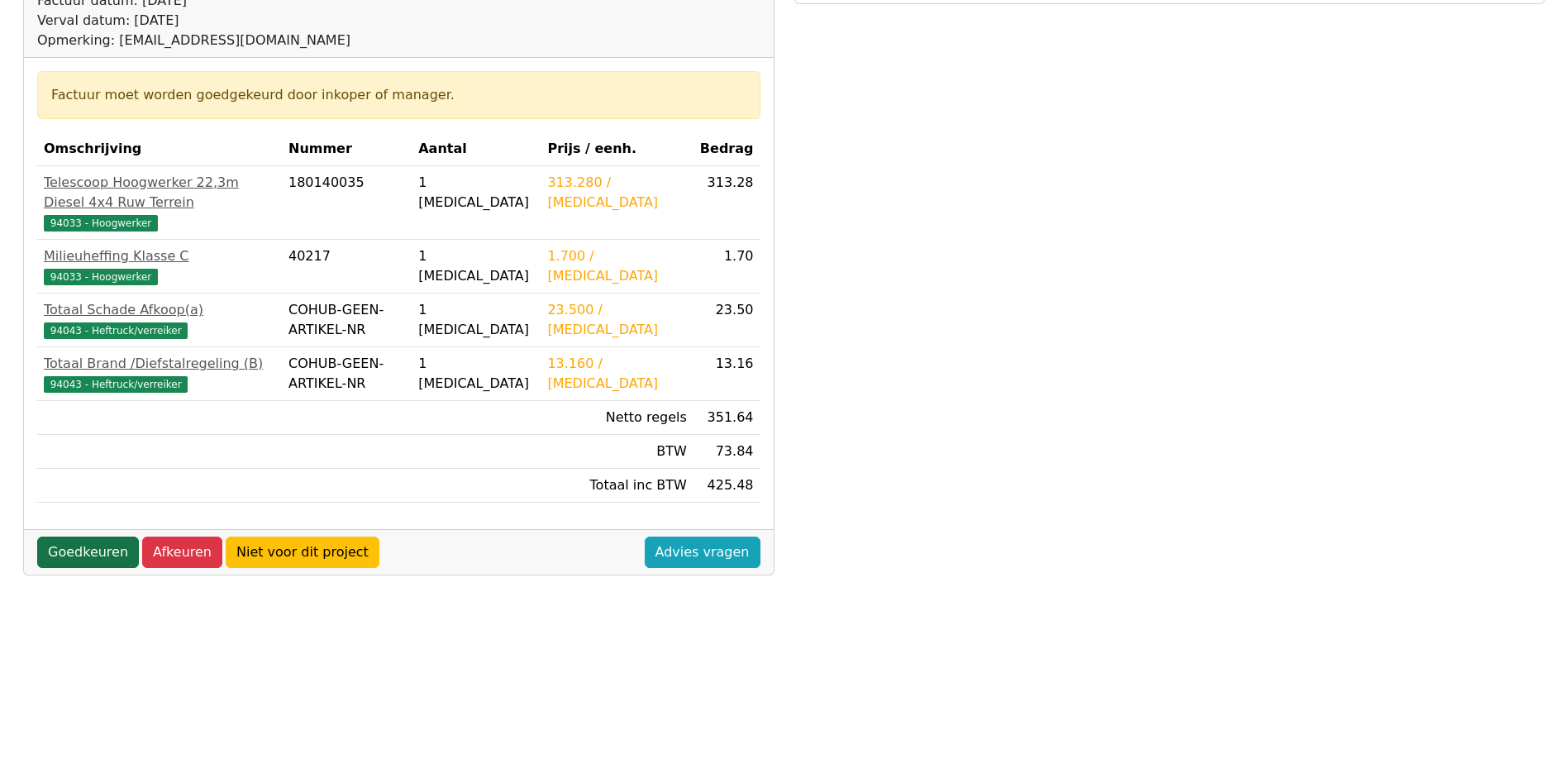
click at [92, 537] on link "Goedkeuren" at bounding box center [88, 553] width 101 height 32
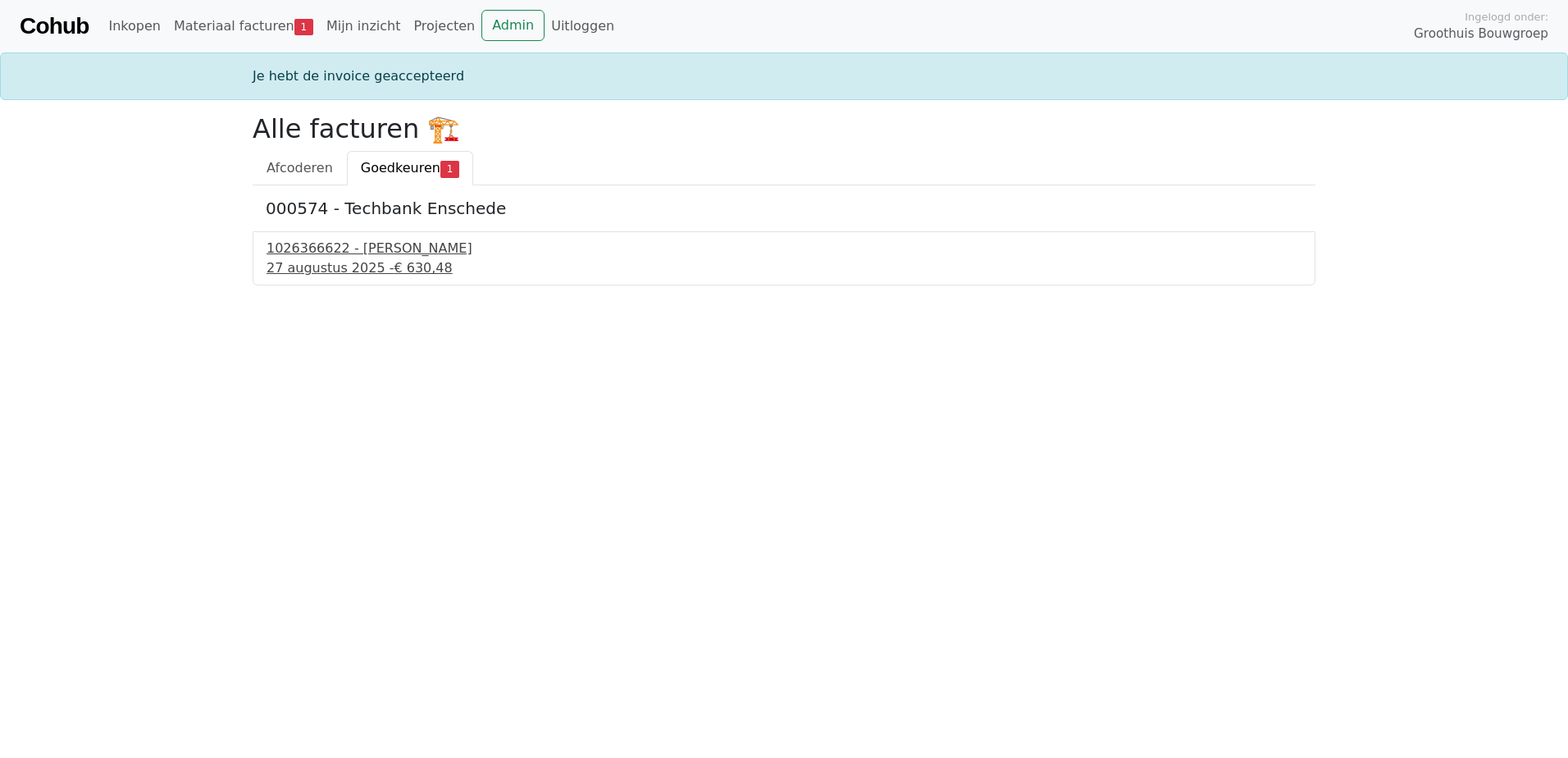
click at [333, 255] on div "1026366622 - Boels Verhuur" at bounding box center [784, 249] width 1035 height 20
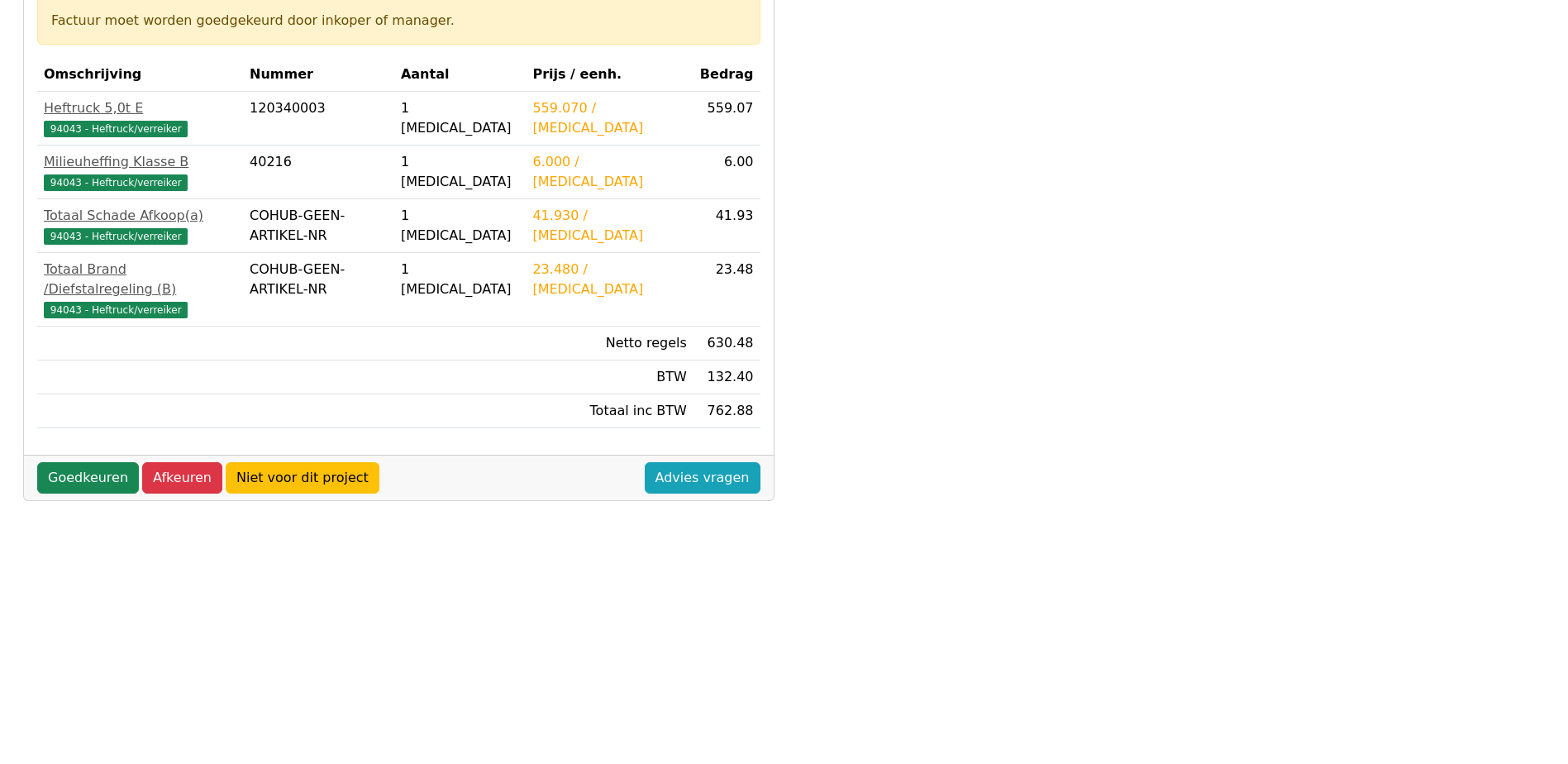
scroll to position [330, 0]
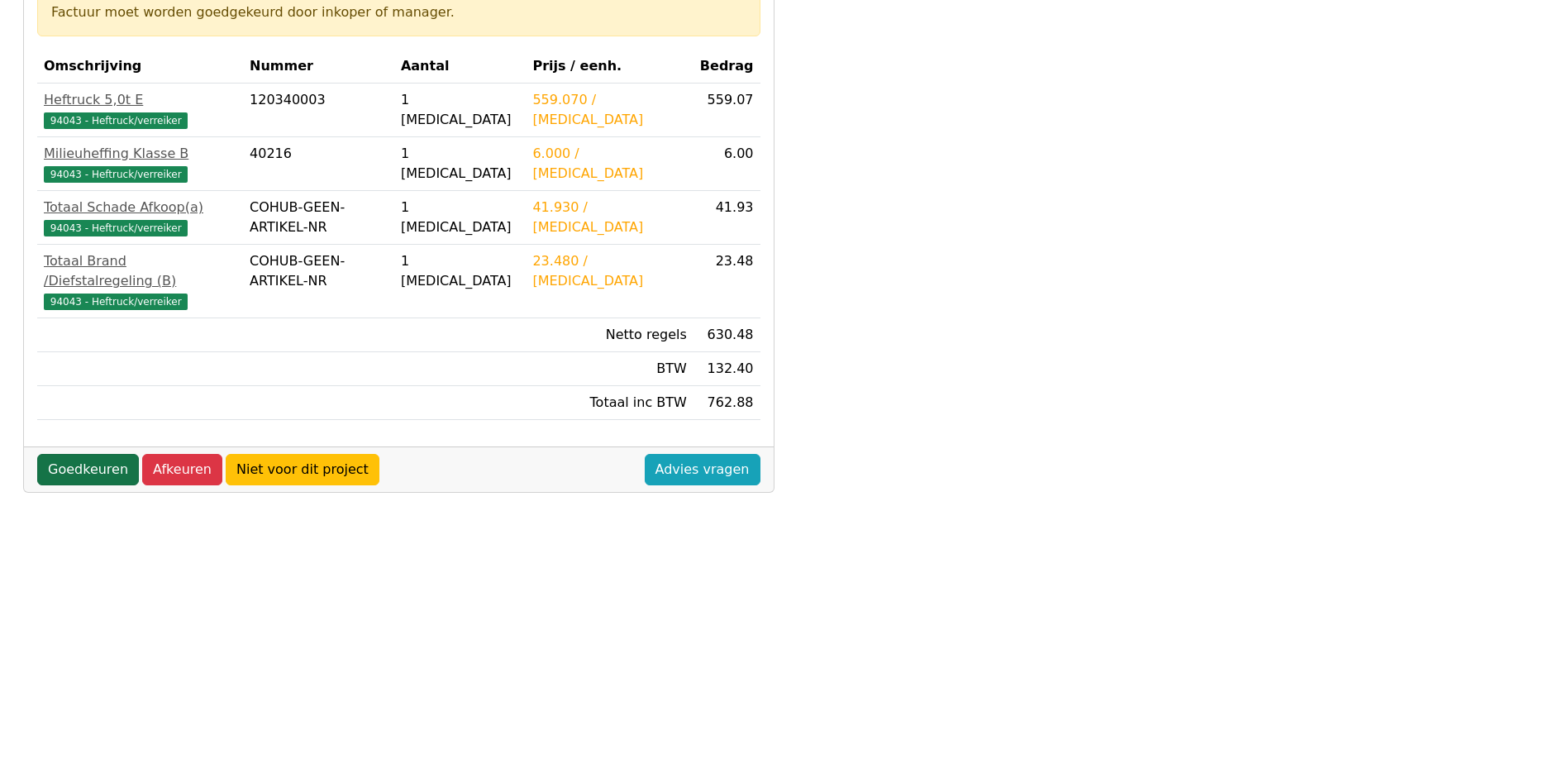
click at [82, 454] on link "Goedkeuren" at bounding box center [88, 469] width 101 height 32
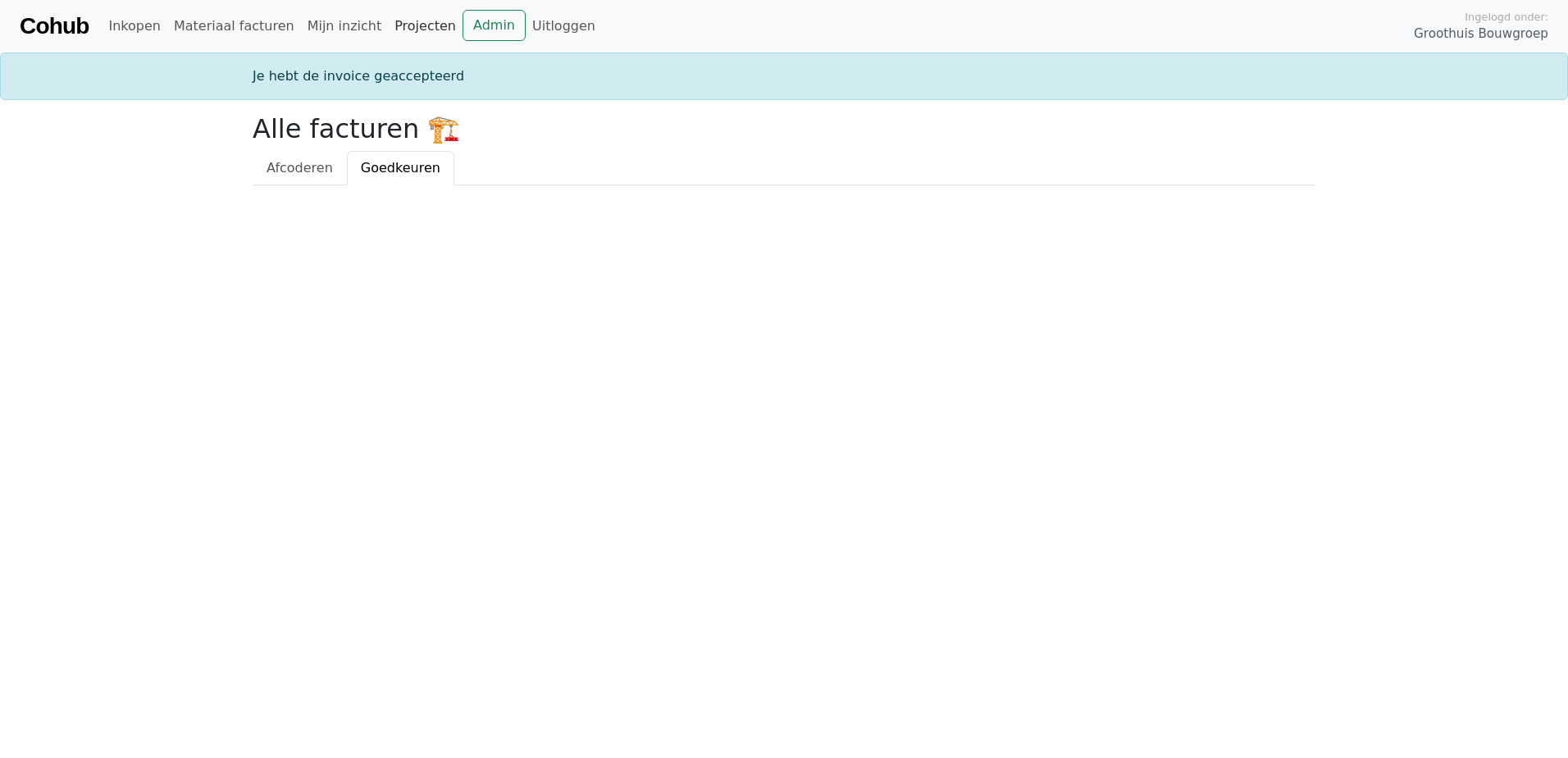
click at [388, 23] on link "Projecten" at bounding box center [425, 26] width 74 height 33
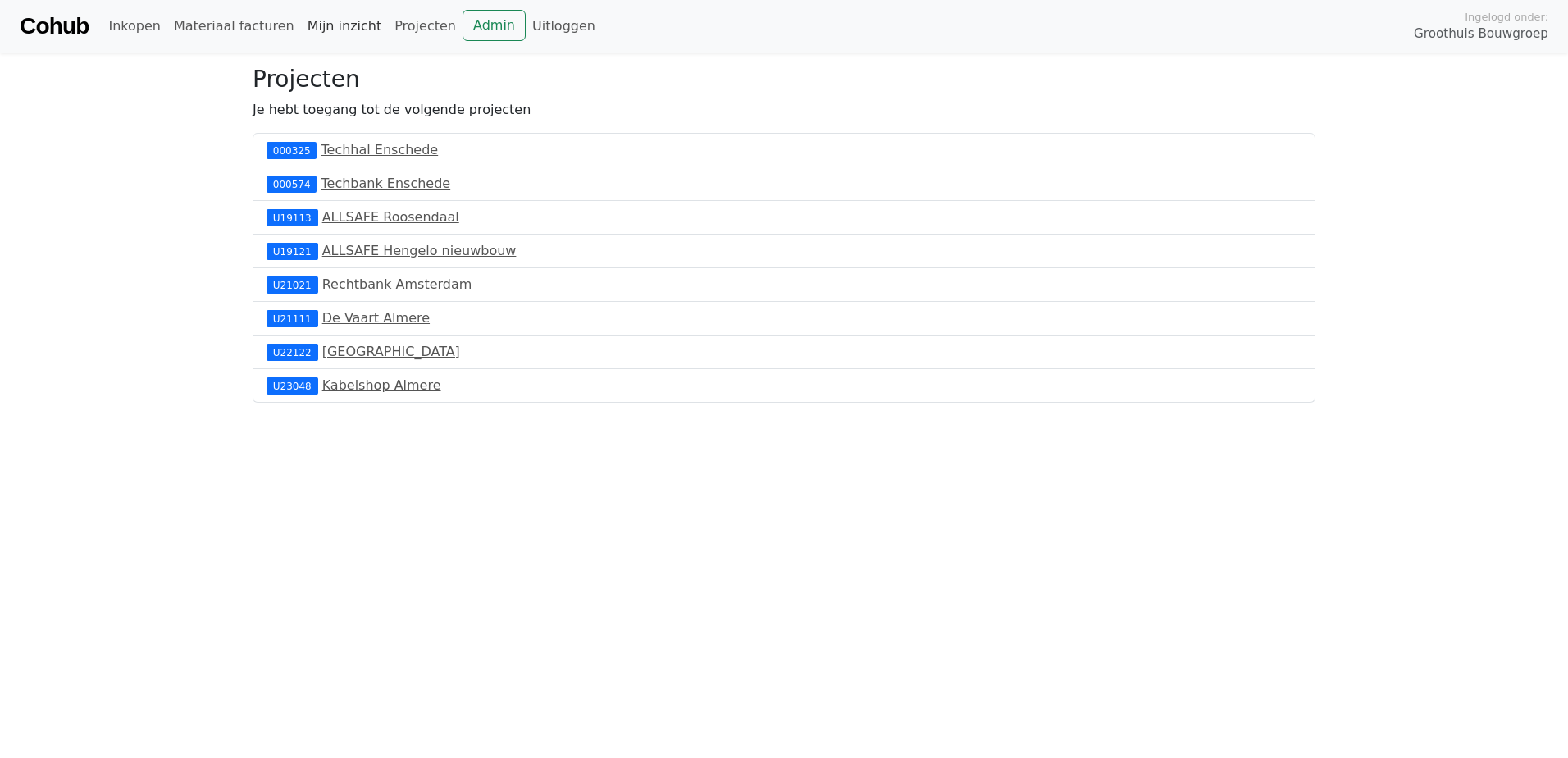
click at [324, 24] on link "Mijn inzicht" at bounding box center [345, 26] width 88 height 33
